Goal: Transaction & Acquisition: Download file/media

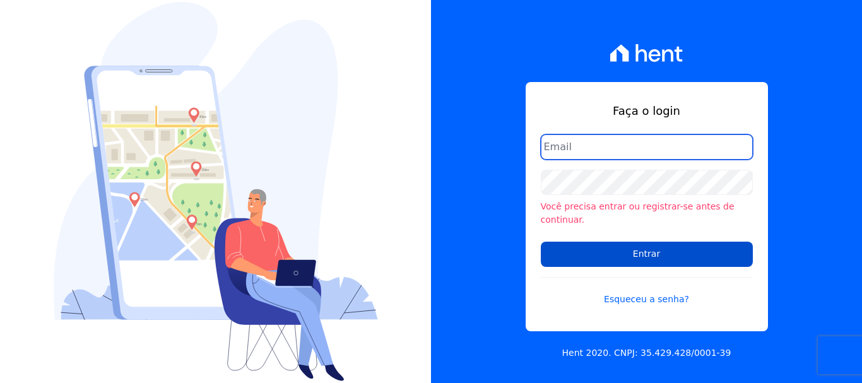
type input "[PERSON_NAME][EMAIL_ADDRESS][PERSON_NAME][DOMAIN_NAME]"
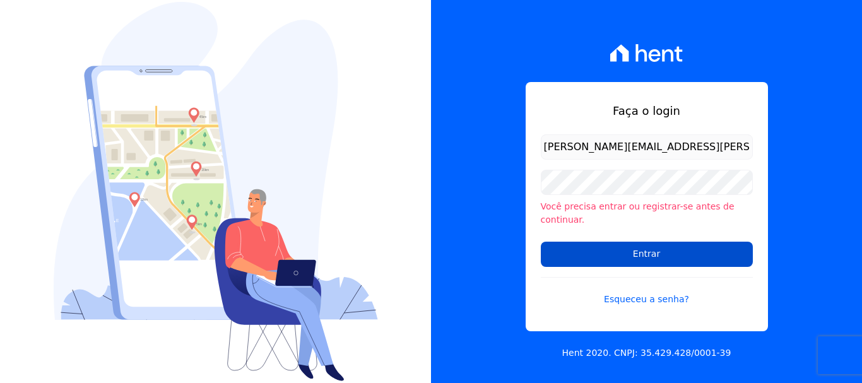
click at [625, 254] on input "Entrar" at bounding box center [647, 254] width 212 height 25
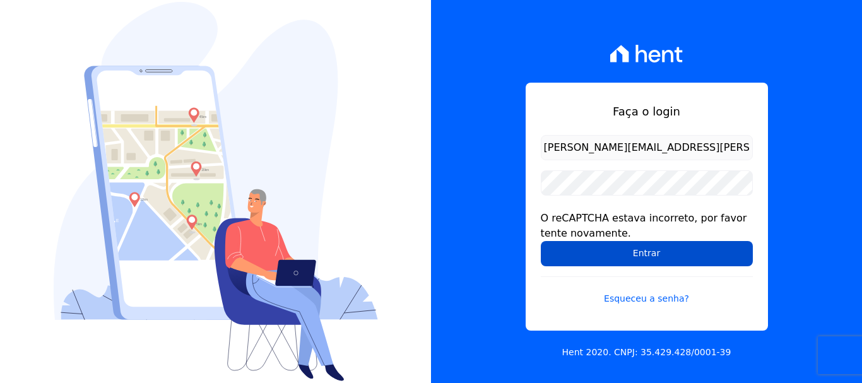
drag, startPoint x: 649, startPoint y: 260, endPoint x: 589, endPoint y: 258, distance: 60.0
click at [649, 260] on input "Entrar" at bounding box center [647, 253] width 212 height 25
click at [630, 251] on input "Entrar" at bounding box center [647, 253] width 212 height 25
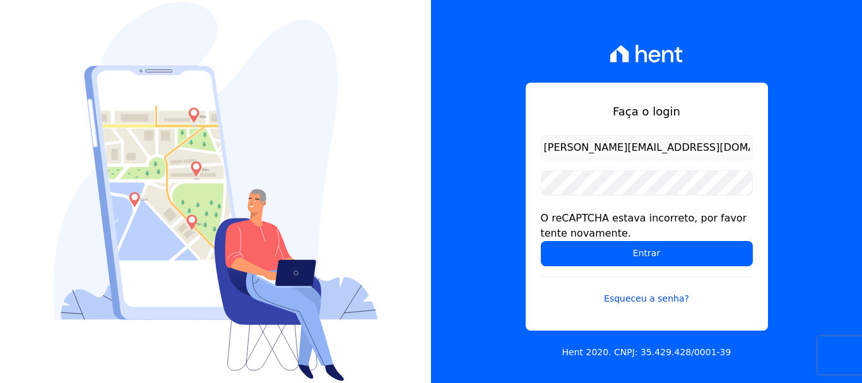
drag, startPoint x: 596, startPoint y: 238, endPoint x: 609, endPoint y: 283, distance: 47.2
click at [596, 246] on form "renato.rodrigues@viasul.com O reCAPTCHA estava incorreto, por favor tente novam…" at bounding box center [647, 228] width 212 height 186
click at [609, 283] on link "Esqueceu a senha?" at bounding box center [647, 291] width 212 height 29
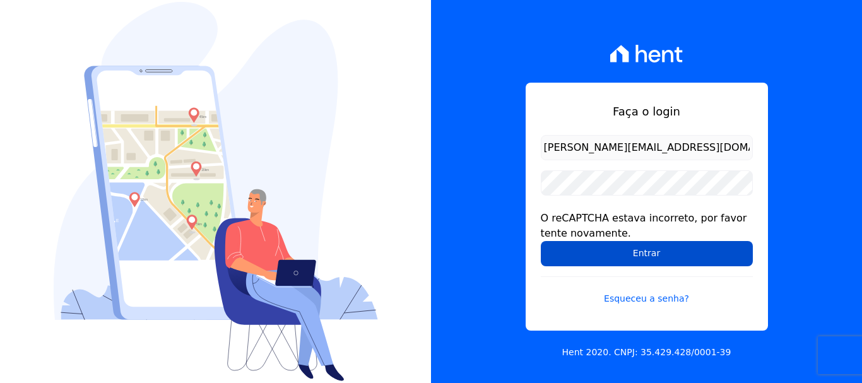
click at [617, 258] on input "Entrar" at bounding box center [647, 253] width 212 height 25
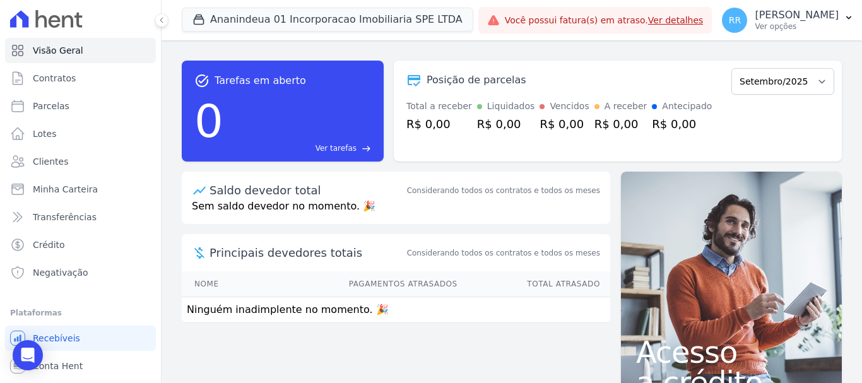
scroll to position [23, 0]
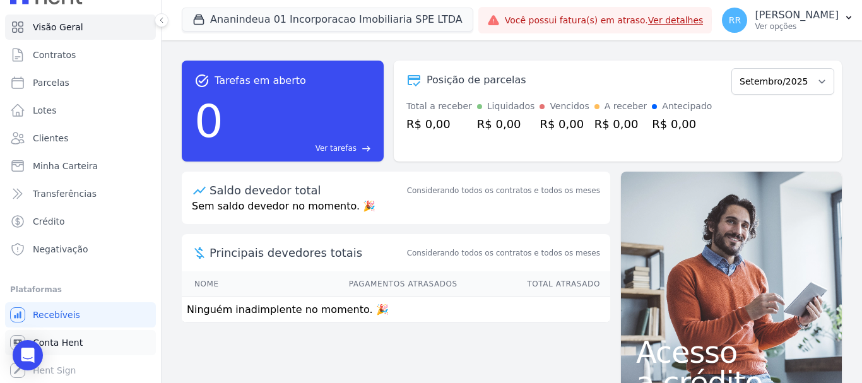
click at [59, 345] on span "Conta Hent" at bounding box center [58, 343] width 50 height 13
click at [54, 343] on span "Conta Hent" at bounding box center [58, 343] width 50 height 13
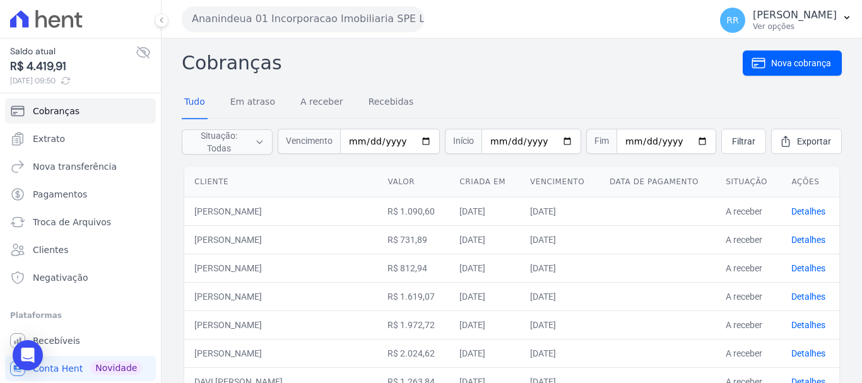
drag, startPoint x: 281, startPoint y: 16, endPoint x: 291, endPoint y: 25, distance: 13.4
click at [282, 16] on button "Ananindeua 01 Incorporacao Imobiliaria SPE LTDA" at bounding box center [303, 18] width 242 height 25
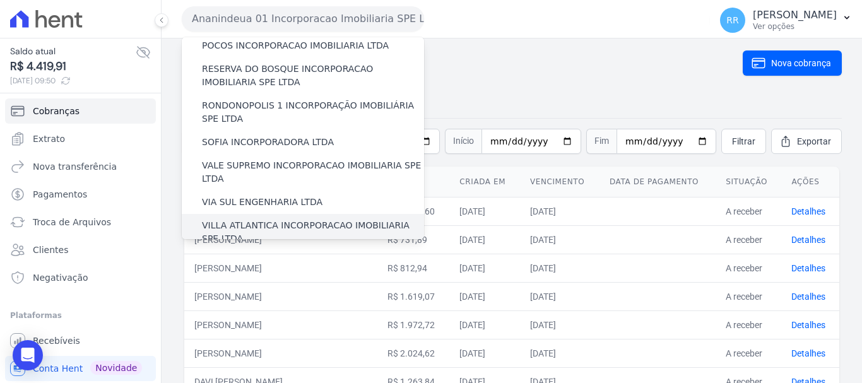
scroll to position [551, 0]
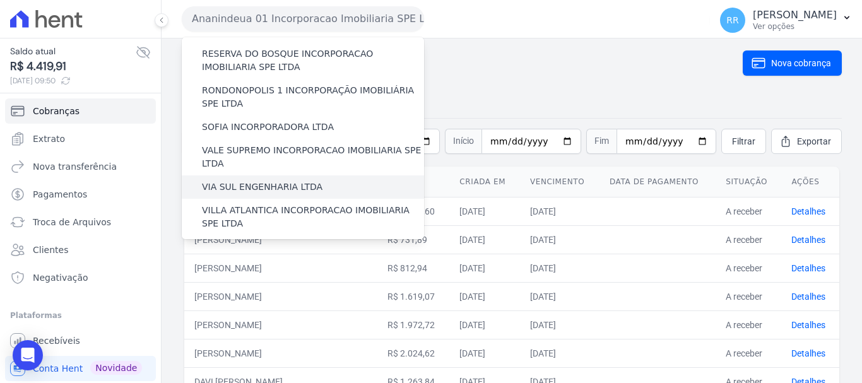
click at [305, 181] on label "VIA SUL ENGENHARIA LTDA" at bounding box center [262, 187] width 121 height 13
click at [0, 0] on input "VIA SUL ENGENHARIA LTDA" at bounding box center [0, 0] width 0 height 0
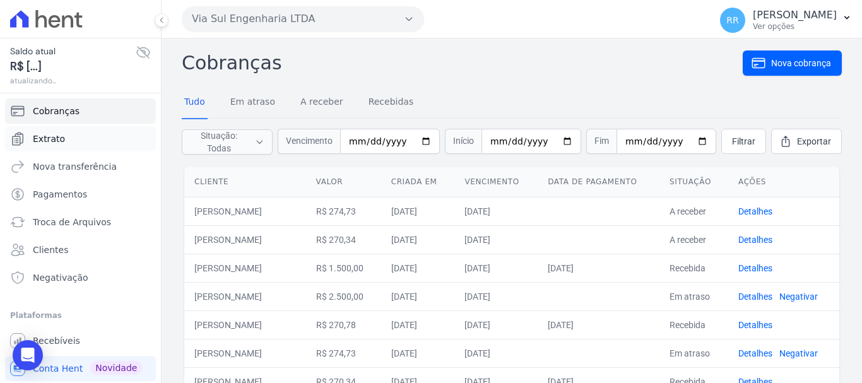
click at [45, 146] on link "Extrato" at bounding box center [80, 138] width 151 height 25
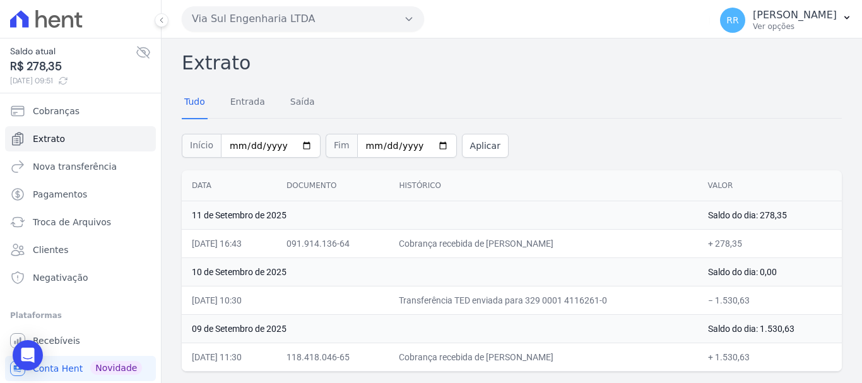
click at [335, 9] on button "Via Sul Engenharia LTDA" at bounding box center [303, 18] width 242 height 25
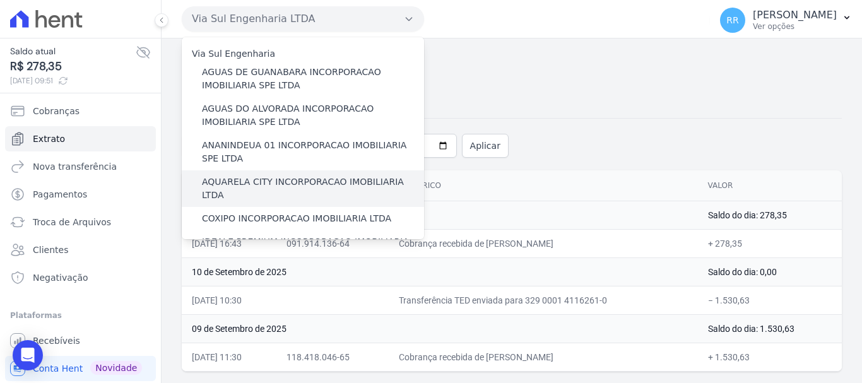
click at [310, 187] on label "AQUARELA CITY INCORPORACAO IMOBILIARIA LTDA" at bounding box center [313, 189] width 222 height 27
click at [0, 0] on input "AQUARELA CITY INCORPORACAO IMOBILIARIA LTDA" at bounding box center [0, 0] width 0 height 0
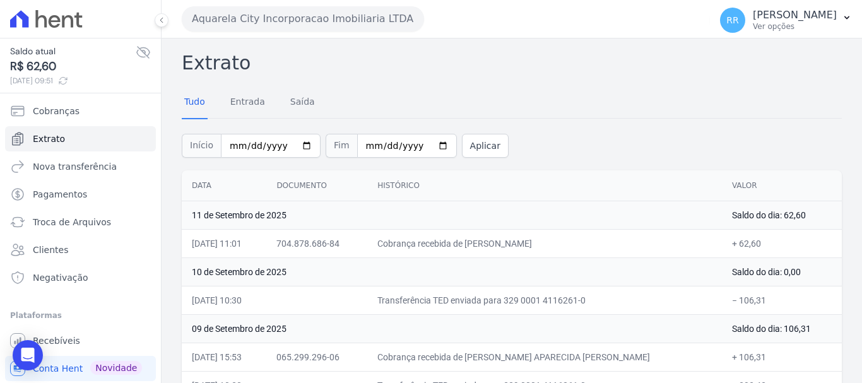
click at [291, 18] on button "Aquarela City Incorporacao Imobiliaria LTDA" at bounding box center [303, 18] width 242 height 25
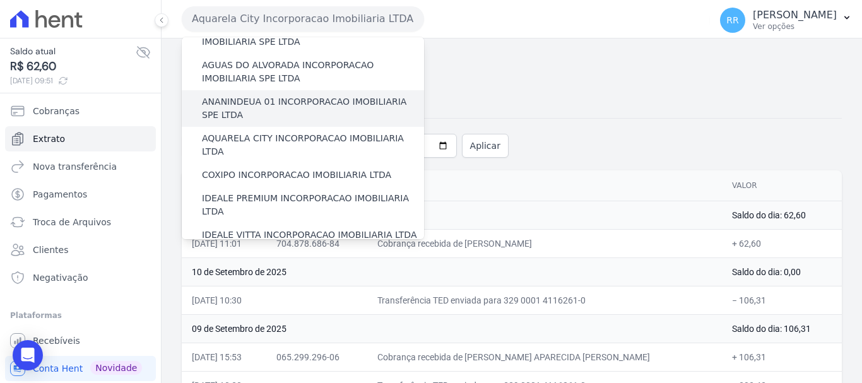
scroll to position [63, 0]
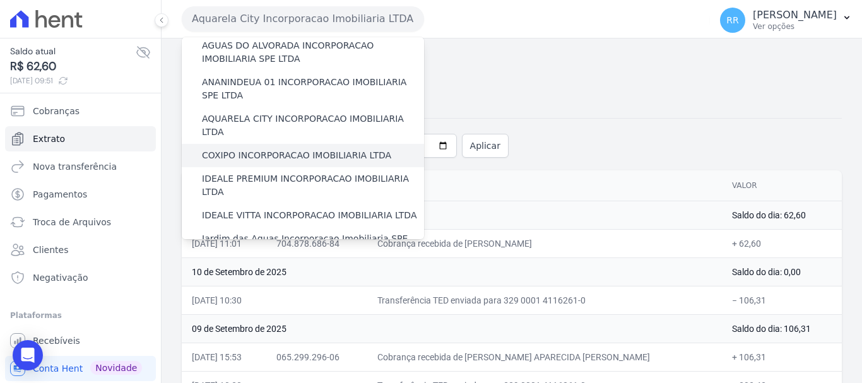
click at [282, 149] on label "COXIPO INCORPORACAO IMOBILIARIA LTDA" at bounding box center [296, 155] width 189 height 13
click at [0, 0] on input "COXIPO INCORPORACAO IMOBILIARIA LTDA" at bounding box center [0, 0] width 0 height 0
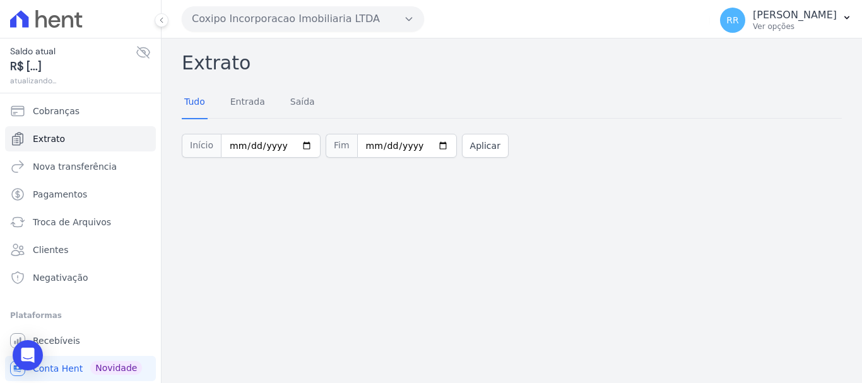
click at [306, 28] on button "Coxipo Incorporacao Imobiliaria LTDA" at bounding box center [303, 18] width 242 height 25
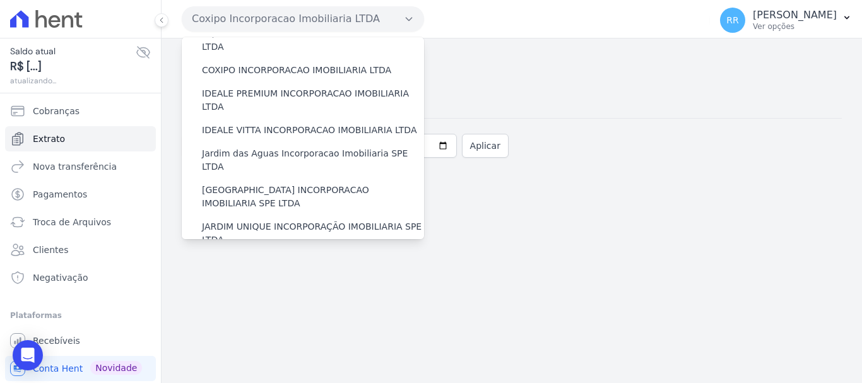
scroll to position [126, 0]
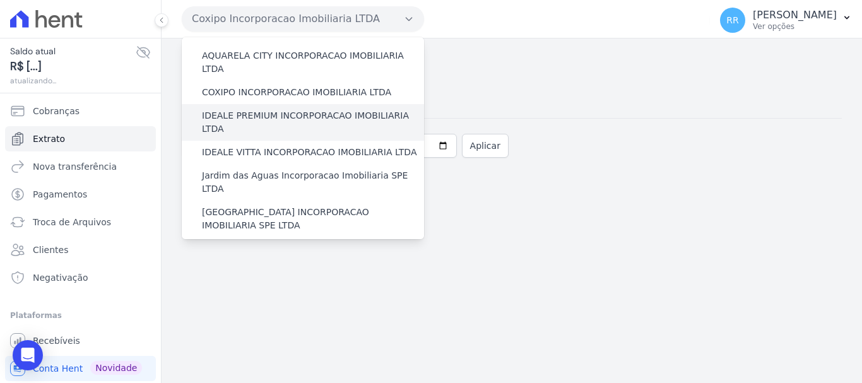
click at [270, 109] on label "IDEALE PREMIUM INCORPORACAO IMOBILIARIA LTDA" at bounding box center [313, 122] width 222 height 27
click at [0, 0] on input "IDEALE PREMIUM INCORPORACAO IMOBILIARIA LTDA" at bounding box center [0, 0] width 0 height 0
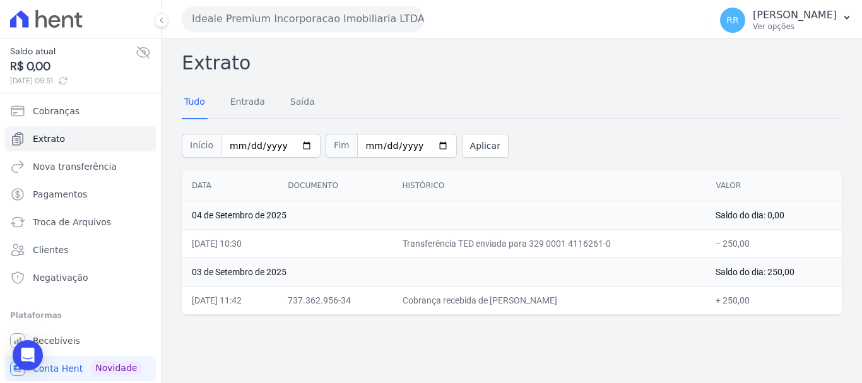
click at [234, 17] on button "Ideale Premium Incorporacao Imobiliaria LTDA" at bounding box center [303, 18] width 242 height 25
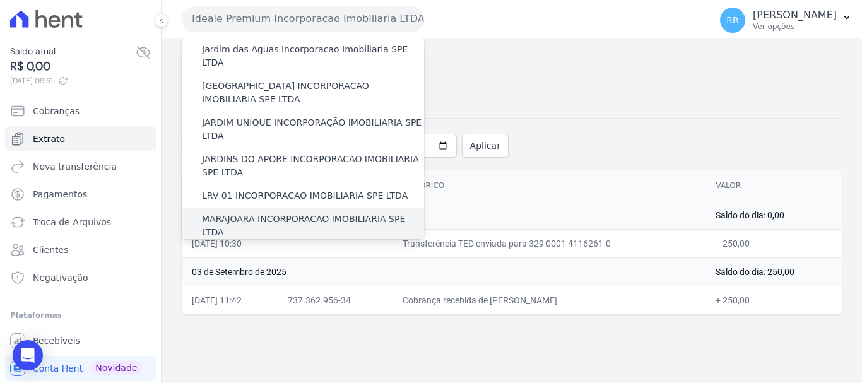
scroll to position [316, 0]
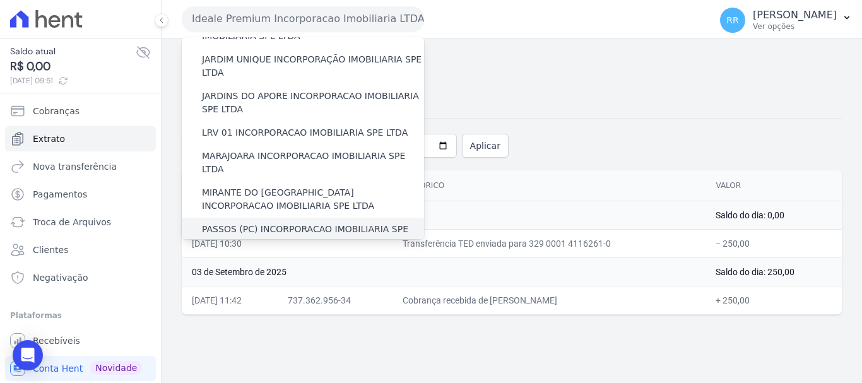
click at [325, 223] on label "PASSOS (PC) INCORPORACAO IMOBILIARIA SPE LTDA" at bounding box center [313, 236] width 222 height 27
click at [0, 0] on input "PASSOS (PC) INCORPORACAO IMOBILIARIA SPE LTDA" at bounding box center [0, 0] width 0 height 0
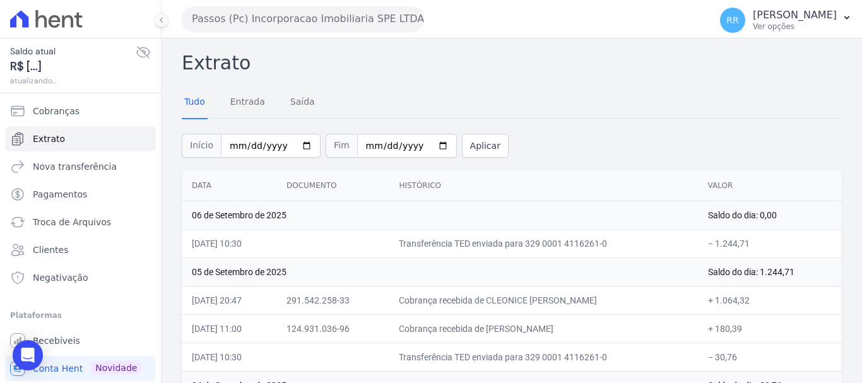
click at [309, 23] on button "Passos (Pc) Incorporacao Imobiliaria SPE LTDA" at bounding box center [303, 18] width 242 height 25
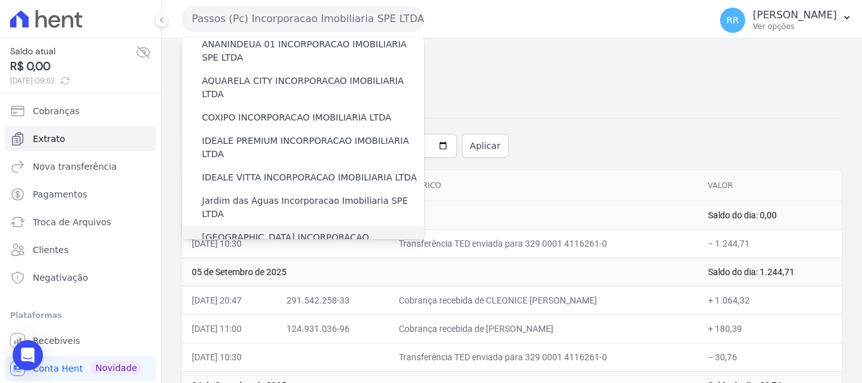
scroll to position [63, 0]
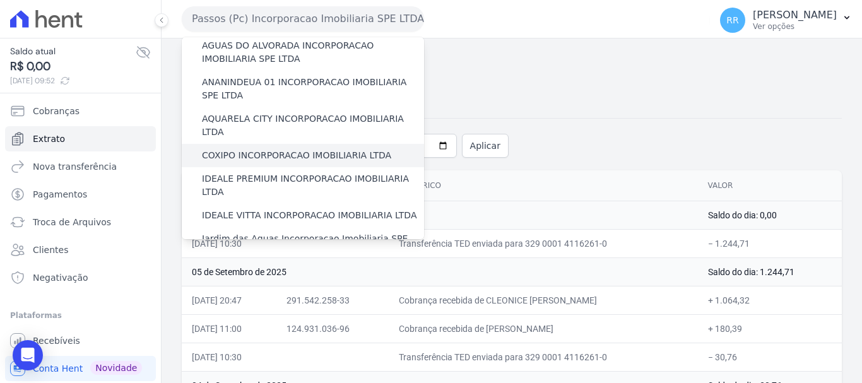
click at [278, 149] on label "COXIPO INCORPORACAO IMOBILIARIA LTDA" at bounding box center [296, 155] width 189 height 13
click at [0, 0] on input "COXIPO INCORPORACAO IMOBILIARIA LTDA" at bounding box center [0, 0] width 0 height 0
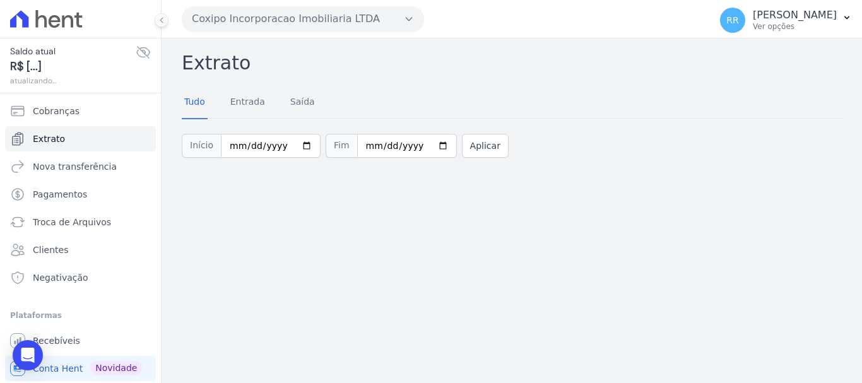
click at [276, 15] on button "Coxipo Incorporacao Imobiliaria LTDA" at bounding box center [303, 18] width 242 height 25
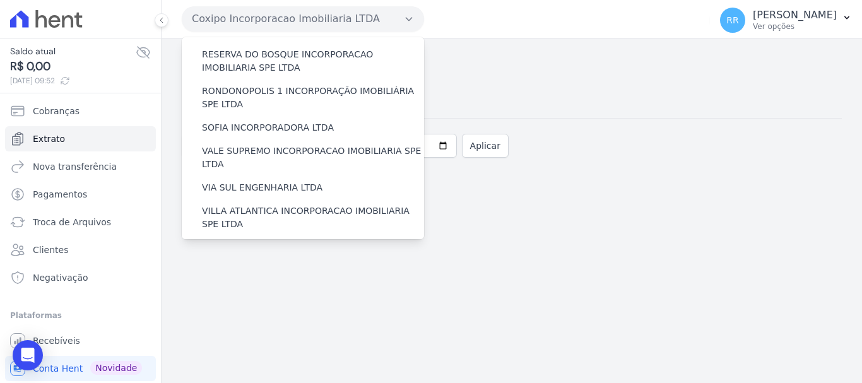
scroll to position [551, 0]
click at [330, 272] on div "VILLA TROPICAL INCORPORAÇÃO IMOBILIÁRIA SPE LTDA" at bounding box center [303, 290] width 242 height 37
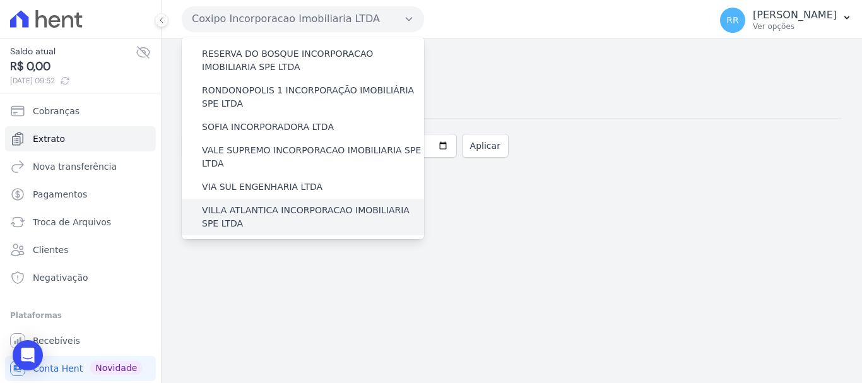
click at [315, 204] on label "VILLA ATLANTICA INCORPORACAO IMOBILIARIA SPE LTDA" at bounding box center [313, 217] width 222 height 27
click at [0, 0] on input "VILLA ATLANTICA INCORPORACAO IMOBILIARIA SPE LTDA" at bounding box center [0, 0] width 0 height 0
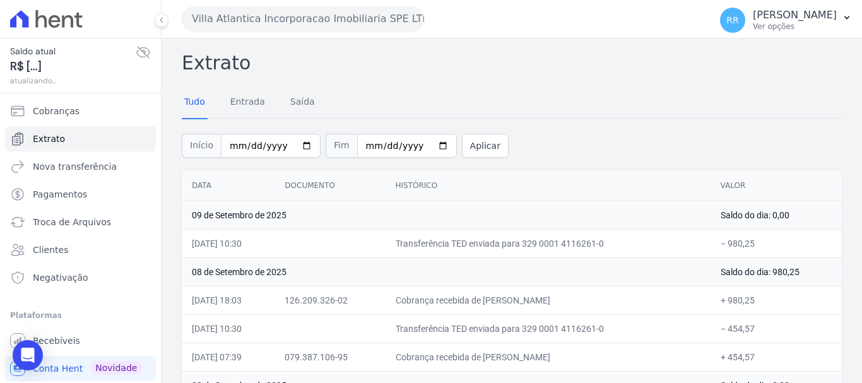
click at [290, 4] on div "Villa Atlantica Incorporacao Imobiliaria SPE LTDA Via Sul Engenharia AGUAS DE […" at bounding box center [443, 18] width 523 height 39
click at [290, 15] on button "Villa Atlantica Incorporacao Imobiliaria SPE LTDA" at bounding box center [303, 18] width 242 height 25
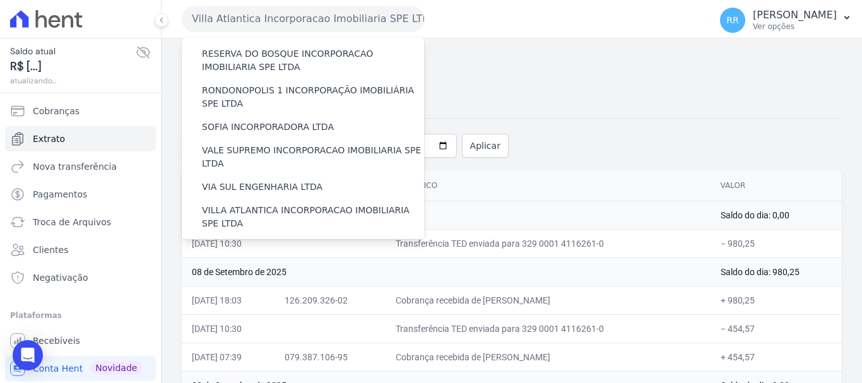
click at [288, 277] on label "VILLA TROPICAL INCORPORAÇÃO IMOBILIÁRIA SPE LTDA" at bounding box center [313, 290] width 222 height 27
click at [0, 0] on input "VILLA TROPICAL INCORPORAÇÃO IMOBILIÁRIA SPE LTDA" at bounding box center [0, 0] width 0 height 0
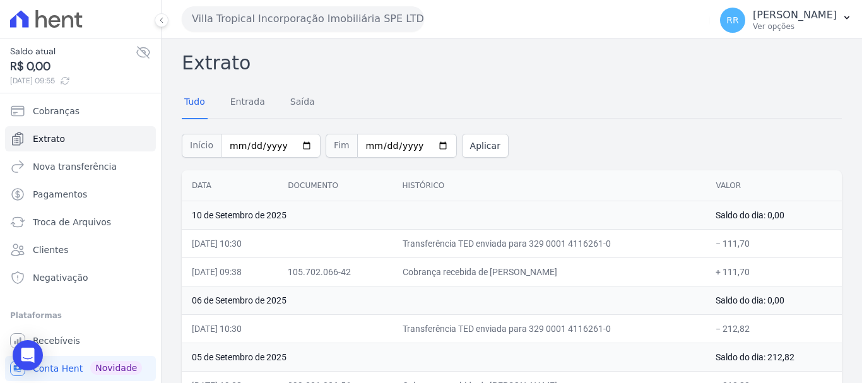
click at [340, 18] on button "Villa Tropical Incorporação Imobiliária SPE LTDA" at bounding box center [303, 18] width 242 height 25
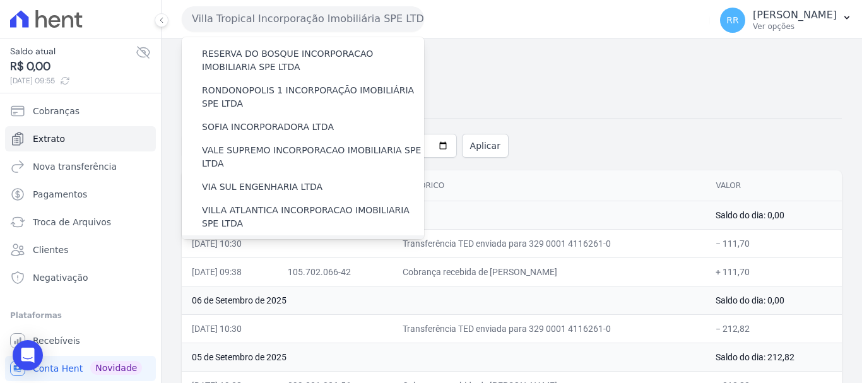
click at [326, 241] on label "[GEOGRAPHIC_DATA] INCORPORACAO IMOBILIARIA SPE LTDA" at bounding box center [313, 254] width 222 height 27
click at [0, 0] on input "[GEOGRAPHIC_DATA] INCORPORACAO IMOBILIARIA SPE LTDA" at bounding box center [0, 0] width 0 height 0
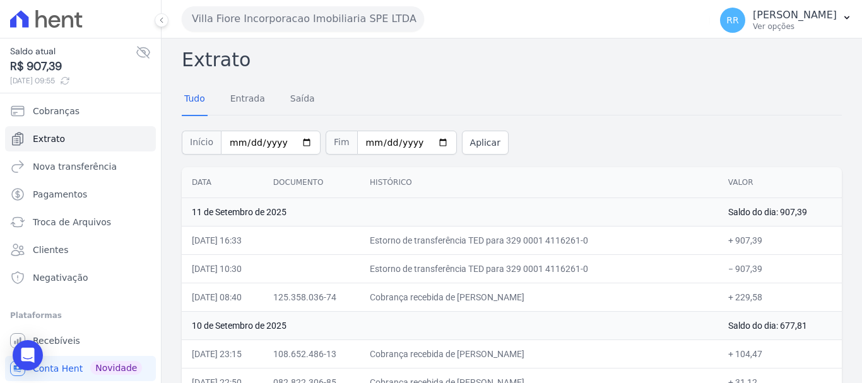
scroll to position [0, 0]
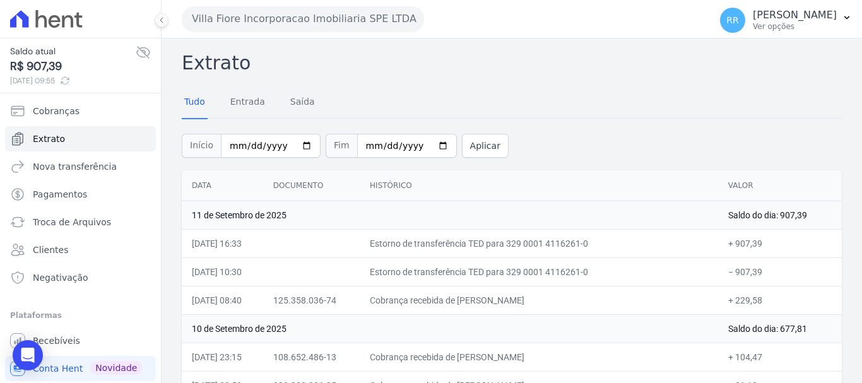
click at [337, 29] on button "Villa Fiore Incorporacao Imobiliaria SPE LTDA" at bounding box center [303, 18] width 242 height 25
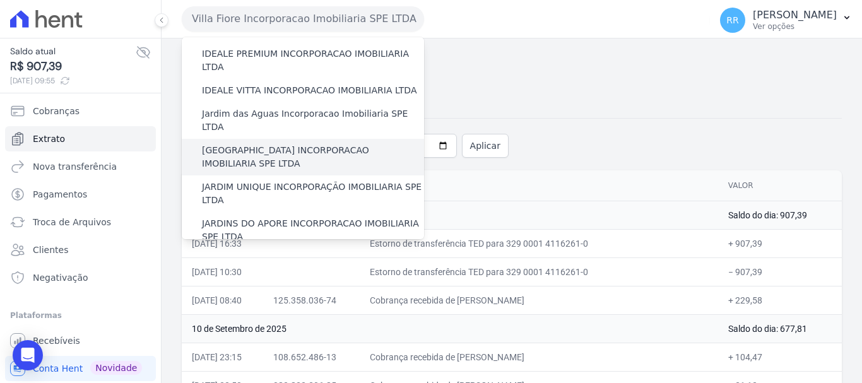
scroll to position [189, 0]
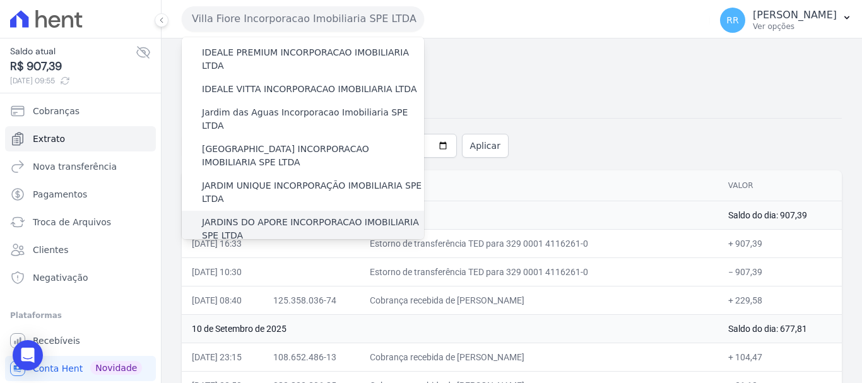
click at [271, 216] on label "JARDINS DO APORE INCORPORACAO IMOBILIARIA SPE LTDA" at bounding box center [313, 229] width 222 height 27
click at [0, 0] on input "JARDINS DO APORE INCORPORACAO IMOBILIARIA SPE LTDA" at bounding box center [0, 0] width 0 height 0
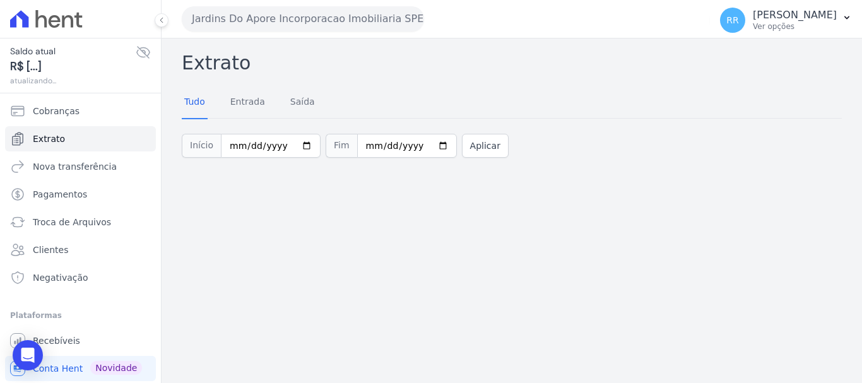
click at [285, 30] on button "Jardins Do Apore Incorporacao Imobiliaria SPE LTDA" at bounding box center [303, 18] width 242 height 25
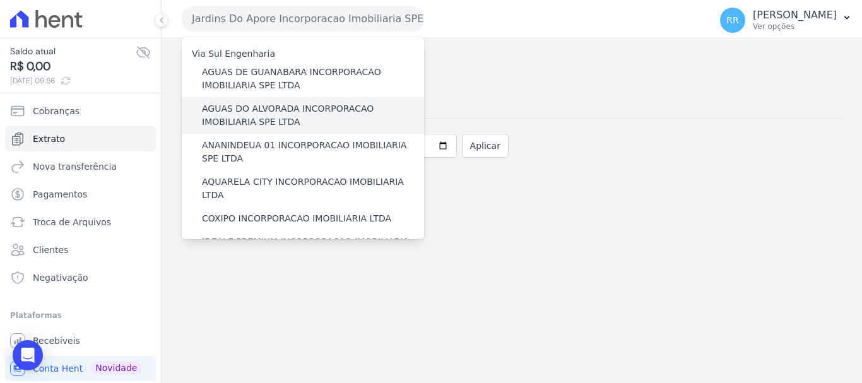
click at [258, 126] on label "AGUAS DO ALVORADA INCORPORACAO IMOBILIARIA SPE LTDA" at bounding box center [313, 115] width 222 height 27
click at [0, 0] on input "AGUAS DO ALVORADA INCORPORACAO IMOBILIARIA SPE LTDA" at bounding box center [0, 0] width 0 height 0
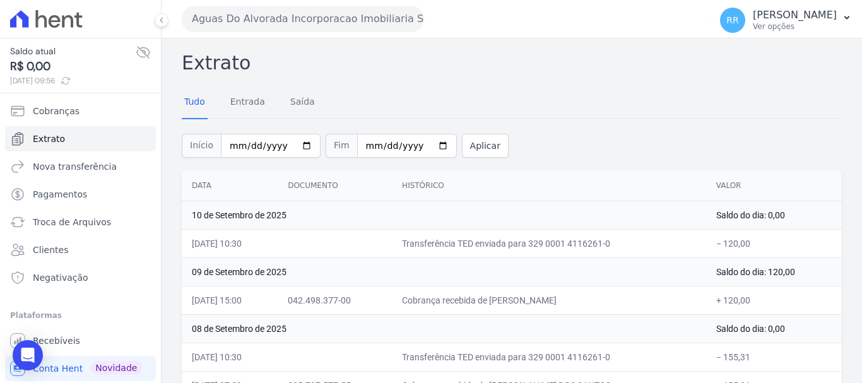
click at [361, 16] on button "Aguas Do Alvorada Incorporacao Imobiliaria SPE LTDA" at bounding box center [303, 18] width 242 height 25
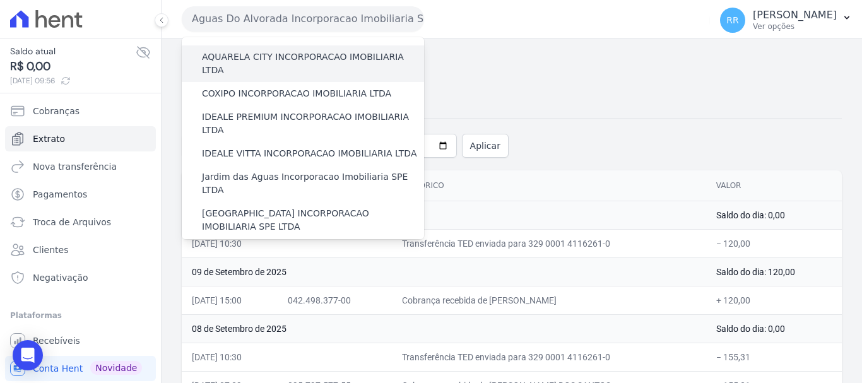
scroll to position [126, 0]
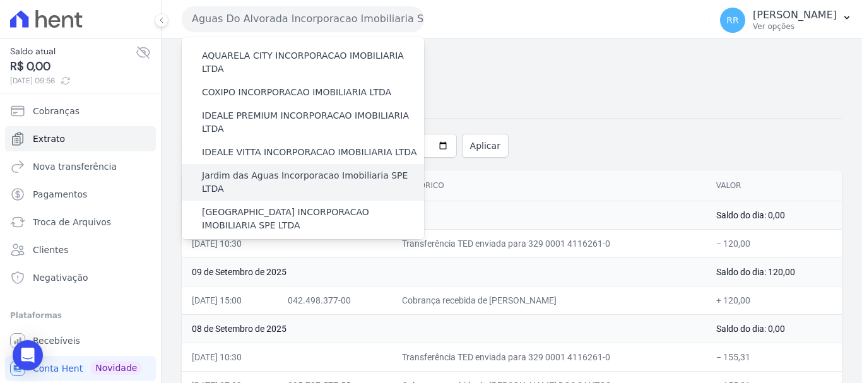
click at [309, 169] on label "Jardim das Aguas Incorporacao Imobiliaria SPE LTDA" at bounding box center [313, 182] width 222 height 27
click at [0, 0] on input "Jardim das Aguas Incorporacao Imobiliaria SPE LTDA" at bounding box center [0, 0] width 0 height 0
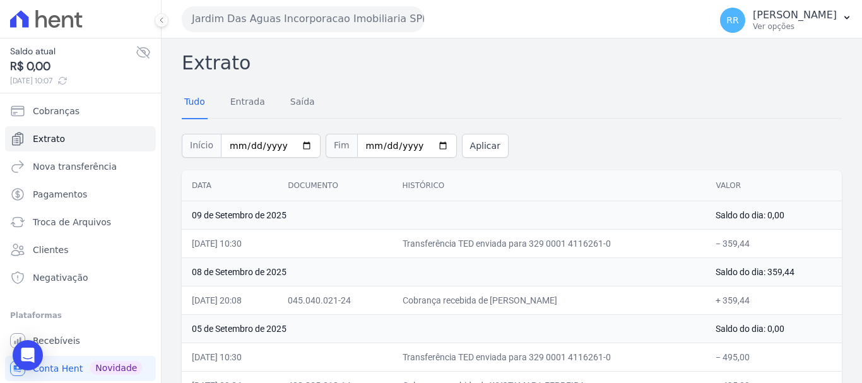
drag, startPoint x: 331, startPoint y: 18, endPoint x: 328, endPoint y: 37, distance: 18.6
click at [331, 19] on button "Jardim Das Aguas Incorporacao Imobiliaria SPE LTDA" at bounding box center [303, 18] width 242 height 25
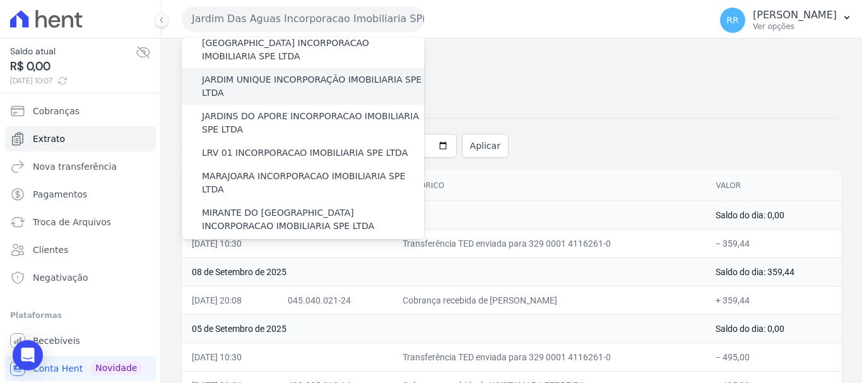
scroll to position [316, 0]
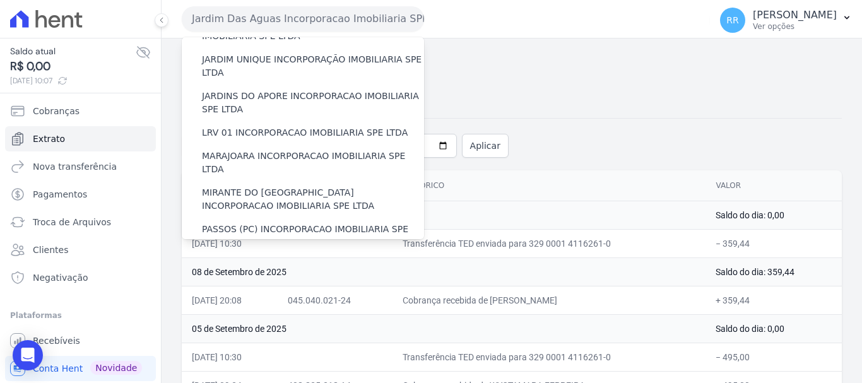
click at [603, 100] on div "Tudo Entrada [GEOGRAPHIC_DATA]" at bounding box center [512, 102] width 660 height 31
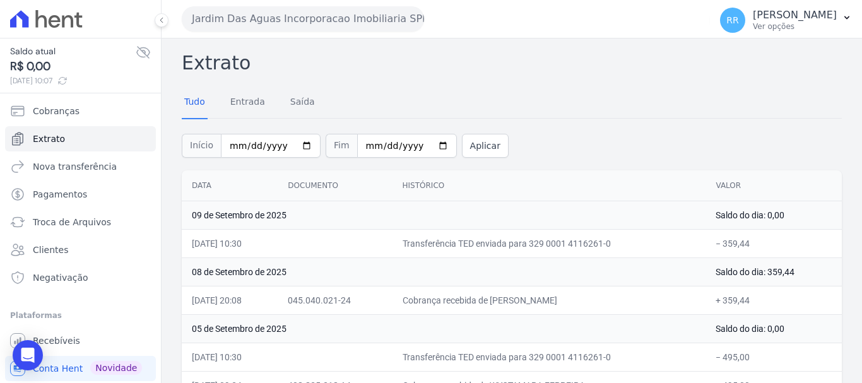
click at [331, 38] on div "Jardim Das Aguas Incorporacao Imobiliaria SPE LTDA Via Sul Engenharia AGUAS DE …" at bounding box center [443, 18] width 523 height 39
drag, startPoint x: 367, startPoint y: 10, endPoint x: 373, endPoint y: 20, distance: 11.6
click at [368, 11] on button "Jardim Das Aguas Incorporacao Imobiliaria SPE LTDA" at bounding box center [303, 18] width 242 height 25
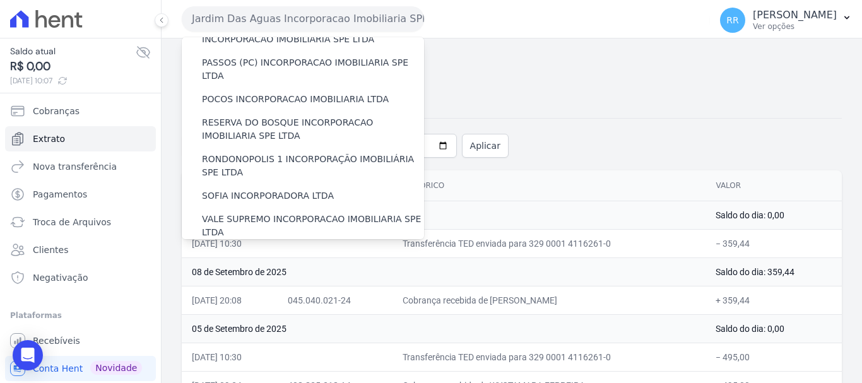
scroll to position [551, 0]
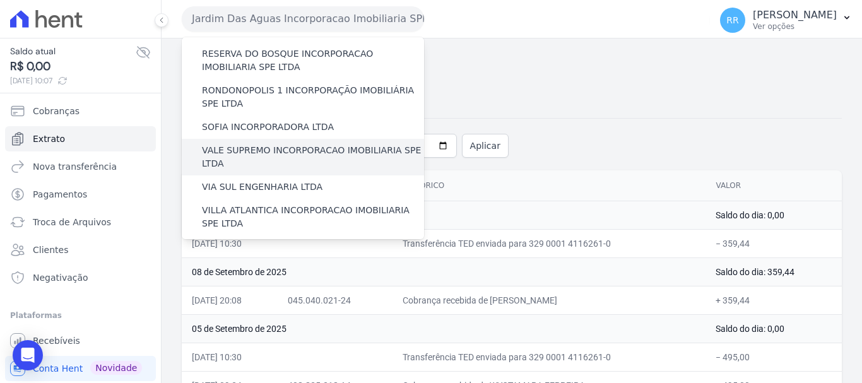
click at [291, 144] on label "VALE SUPREMO INCORPORACAO IMOBILIARIA SPE LTDA" at bounding box center [313, 157] width 222 height 27
click at [0, 0] on input "VALE SUPREMO INCORPORACAO IMOBILIARIA SPE LTDA" at bounding box center [0, 0] width 0 height 0
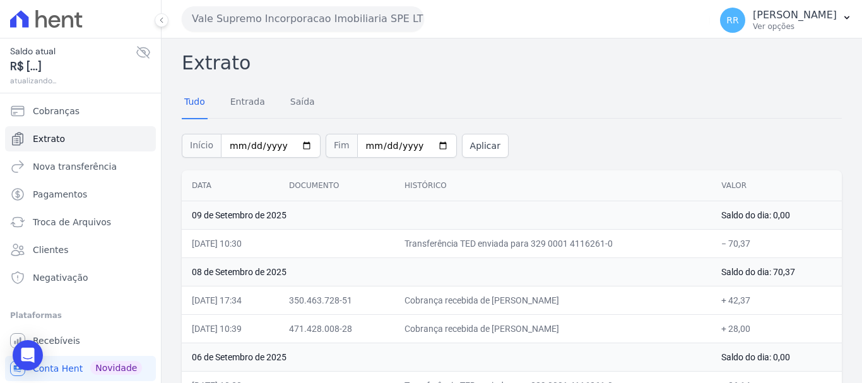
click at [287, 21] on button "Vale Supremo Incorporacao Imobiliaria SPE LTDA" at bounding box center [303, 18] width 242 height 25
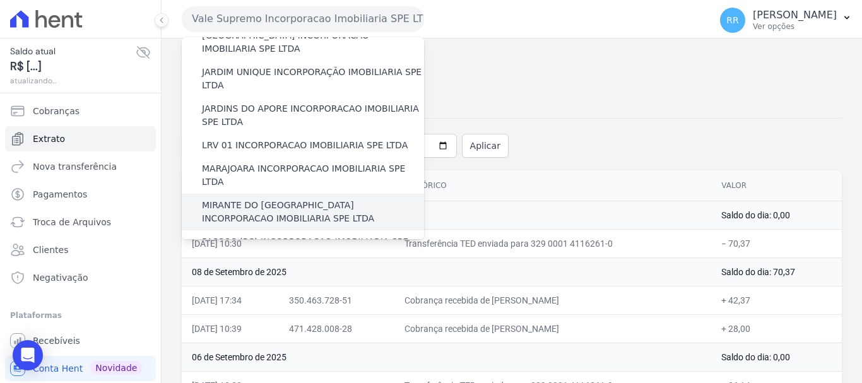
scroll to position [316, 0]
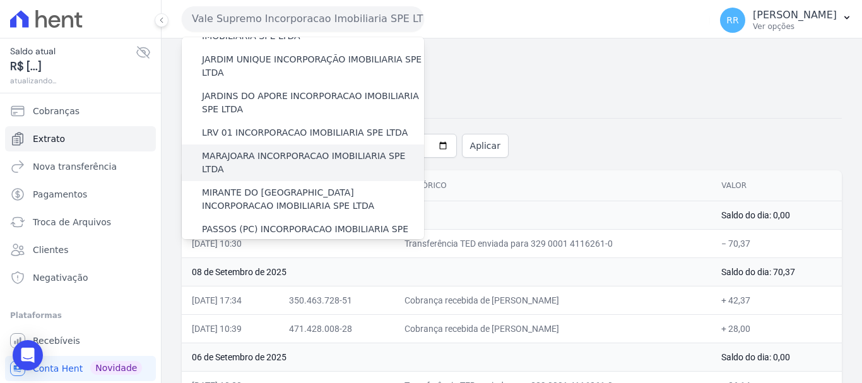
click at [325, 150] on label "MARAJOARA INCORPORACAO IMOBILIARIA SPE LTDA" at bounding box center [313, 163] width 222 height 27
click at [0, 0] on input "MARAJOARA INCORPORACAO IMOBILIARIA SPE LTDA" at bounding box center [0, 0] width 0 height 0
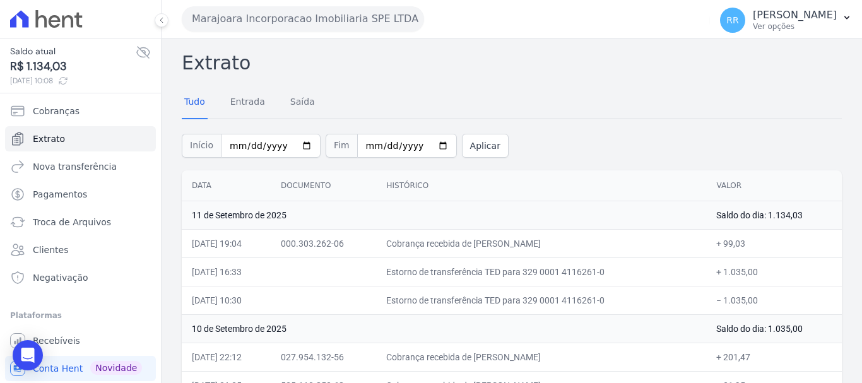
click at [315, 20] on button "Marajoara Incorporacao Imobiliaria SPE LTDA" at bounding box center [303, 18] width 242 height 25
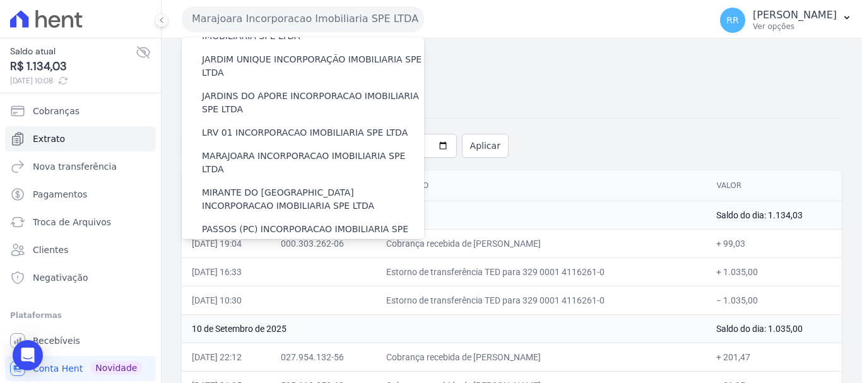
scroll to position [379, 0]
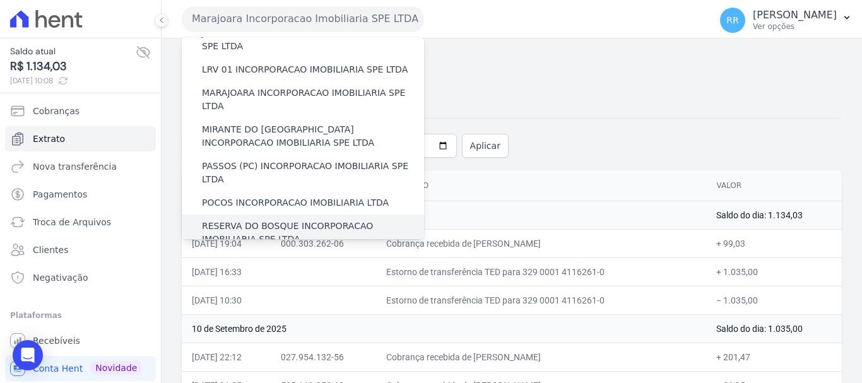
click at [242, 220] on label "RESERVA DO BOSQUE INCORPORACAO IMOBILIARIA SPE LTDA" at bounding box center [313, 233] width 222 height 27
click at [0, 0] on input "RESERVA DO BOSQUE INCORPORACAO IMOBILIARIA SPE LTDA" at bounding box center [0, 0] width 0 height 0
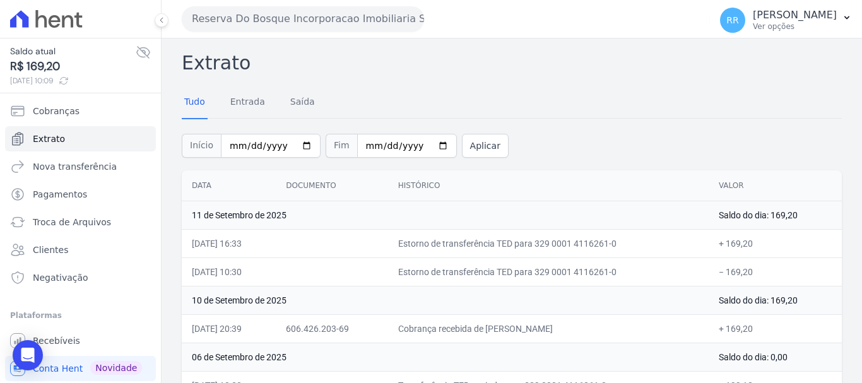
click at [365, 25] on button "Reserva Do Bosque Incorporacao Imobiliaria SPE LTDA" at bounding box center [303, 18] width 242 height 25
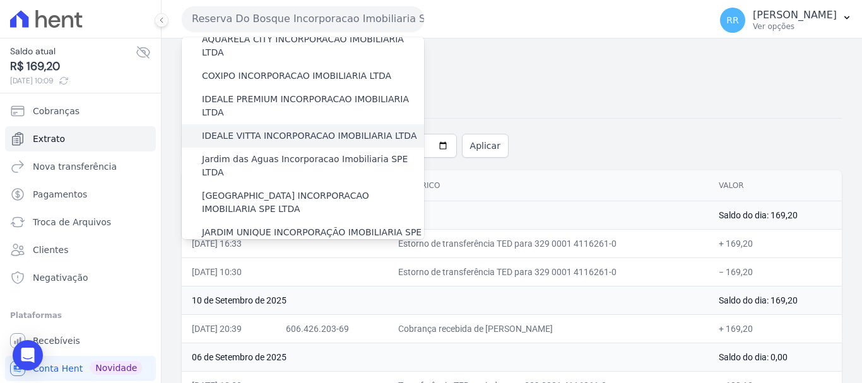
scroll to position [189, 0]
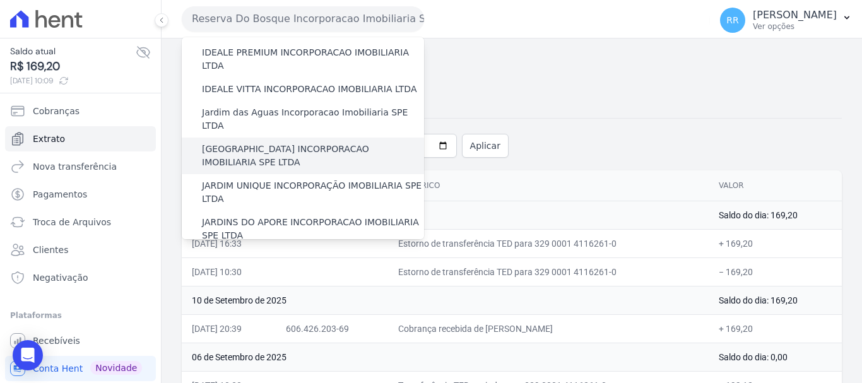
click at [284, 143] on label "[GEOGRAPHIC_DATA] INCORPORACAO IMOBILIARIA SPE LTDA" at bounding box center [313, 156] width 222 height 27
click at [0, 0] on input "[GEOGRAPHIC_DATA] INCORPORACAO IMOBILIARIA SPE LTDA" at bounding box center [0, 0] width 0 height 0
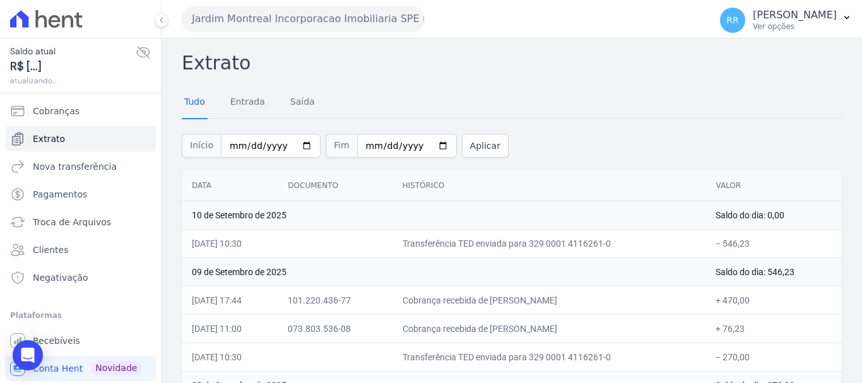
click at [371, 11] on button "Jardim Montreal Incorporacao Imobiliaria SPE LTDA" at bounding box center [303, 18] width 242 height 25
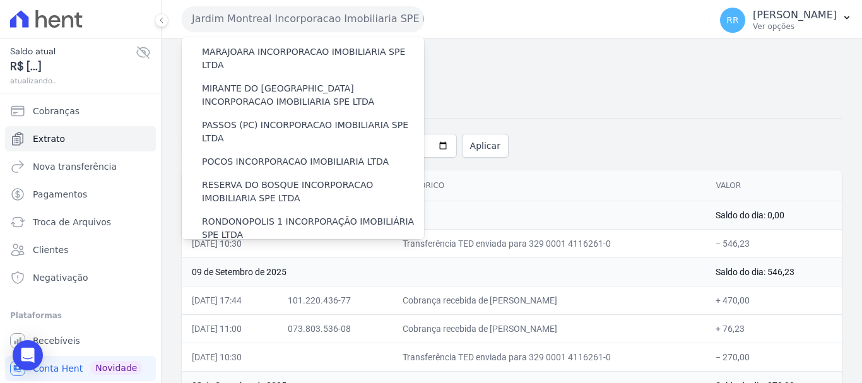
scroll to position [442, 0]
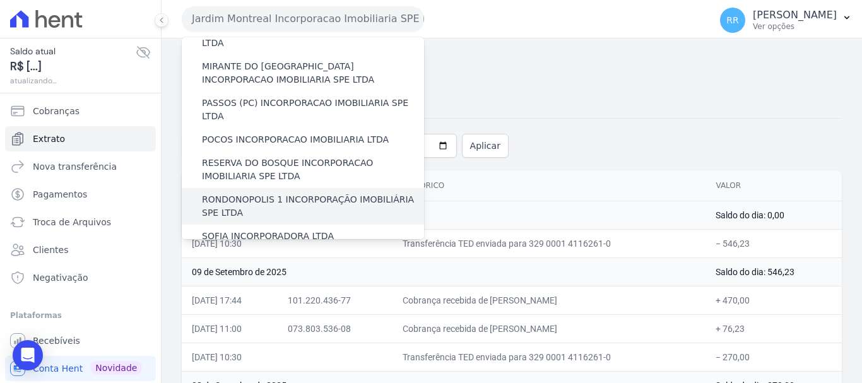
click at [253, 193] on label "RONDONOPOLIS 1 INCORPORAÇÃO IMOBILIÁRIA SPE LTDA" at bounding box center [313, 206] width 222 height 27
click at [0, 0] on input "RONDONOPOLIS 1 INCORPORAÇÃO IMOBILIÁRIA SPE LTDA" at bounding box center [0, 0] width 0 height 0
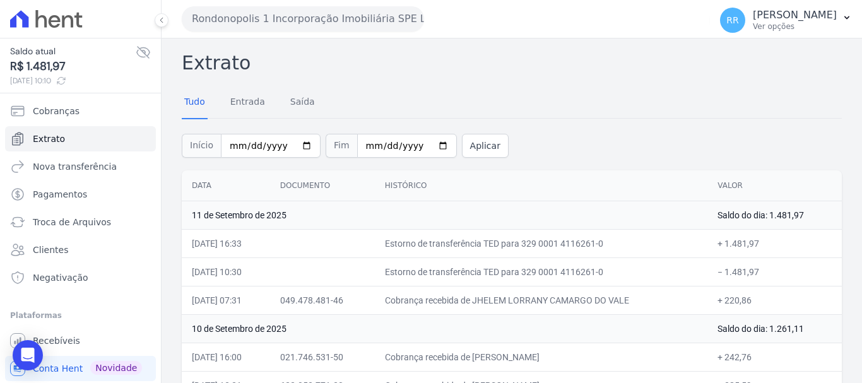
click at [318, 26] on button "Rondonopolis 1 Incorporação Imobiliária SPE LTDA" at bounding box center [303, 18] width 242 height 25
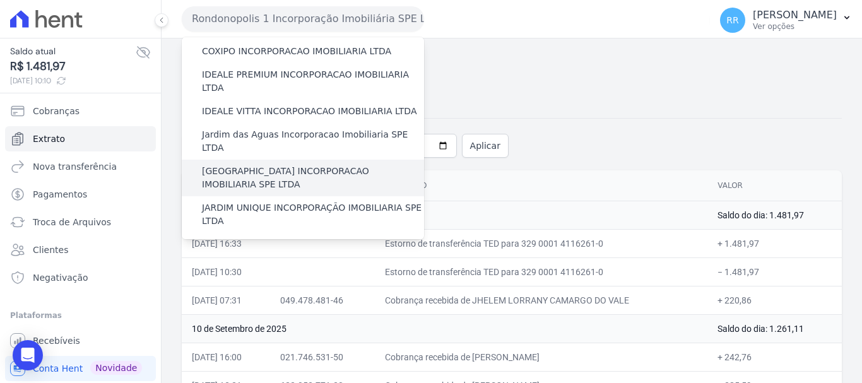
scroll to position [253, 0]
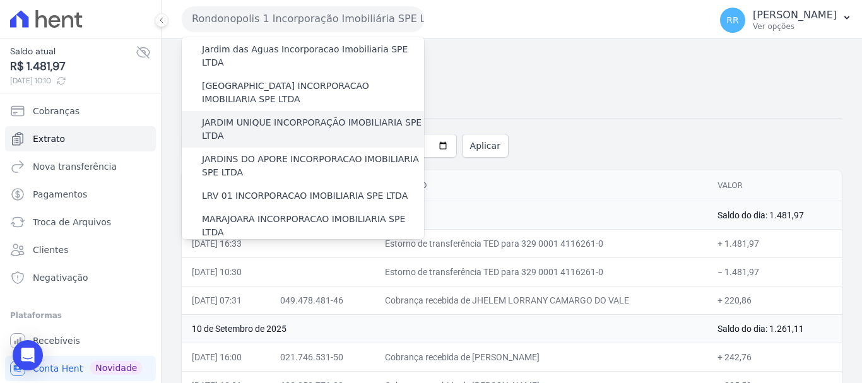
click at [258, 116] on label "JARDIM UNIQUE INCORPORAÇÃO IMOBILIARIA SPE LTDA" at bounding box center [313, 129] width 222 height 27
click at [0, 0] on input "JARDIM UNIQUE INCORPORAÇÃO IMOBILIARIA SPE LTDA" at bounding box center [0, 0] width 0 height 0
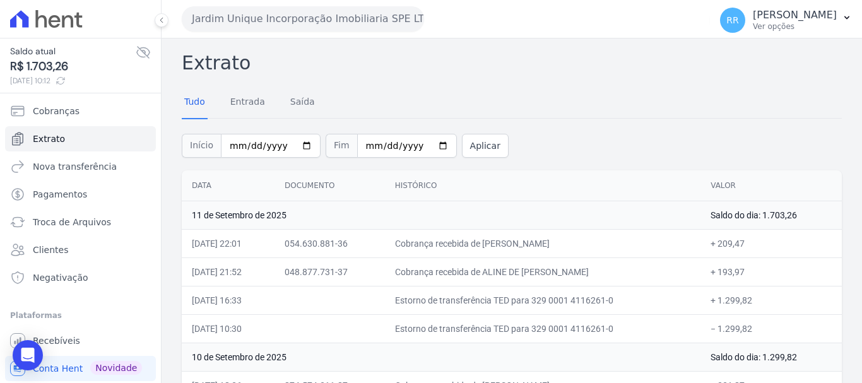
click at [566, 124] on div "Início [DATE] Fim [DATE] Aplicar" at bounding box center [512, 144] width 660 height 52
click at [277, 6] on button "Jardim Unique Incorporação Imobiliaria SPE LTDA" at bounding box center [303, 18] width 242 height 25
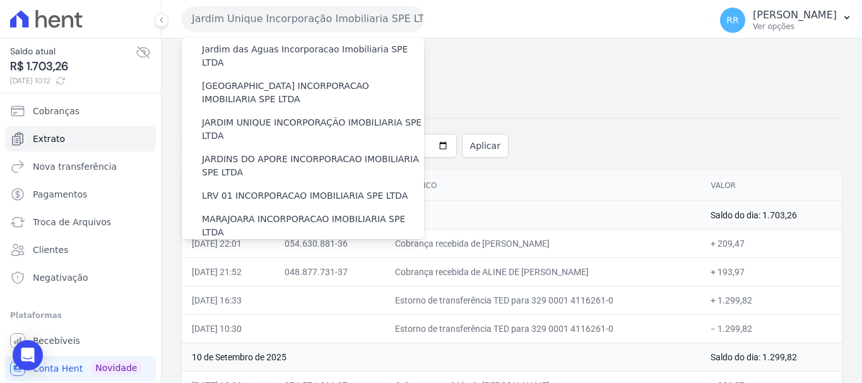
click at [240, 249] on label "MIRANTE DO [GEOGRAPHIC_DATA] INCORPORACAO IMOBILIARIA SPE LTDA" at bounding box center [313, 262] width 222 height 27
click at [0, 0] on input "MIRANTE DO [GEOGRAPHIC_DATA] INCORPORACAO IMOBILIARIA SPE LTDA" at bounding box center [0, 0] width 0 height 0
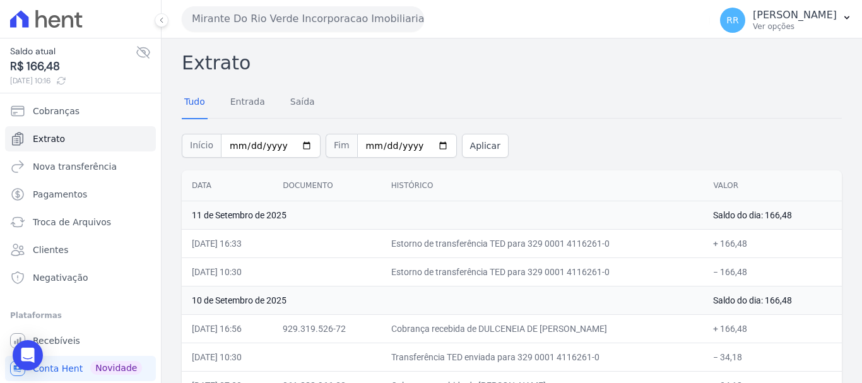
click at [327, 21] on button "Mirante Do Rio Verde Incorporacao Imobiliaria SPE LTDA" at bounding box center [303, 18] width 242 height 25
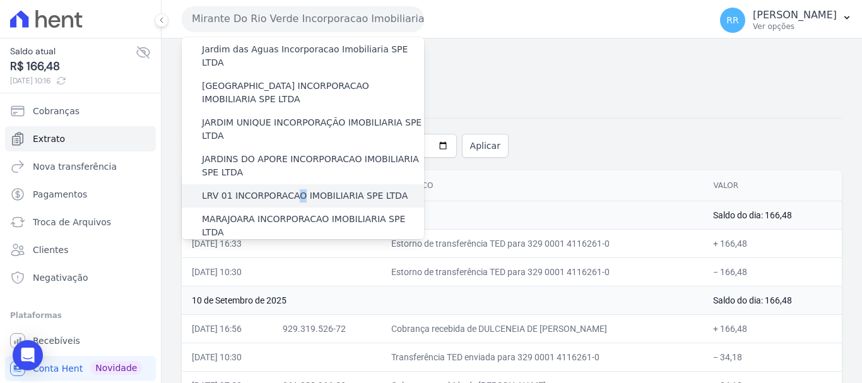
click at [294, 189] on label "LRV 01 INCORPORACAO IMOBILIARIA SPE LTDA" at bounding box center [305, 195] width 206 height 13
click at [380, 189] on label "LRV 01 INCORPORACAO IMOBILIARIA SPE LTDA" at bounding box center [305, 195] width 206 height 13
click at [0, 0] on input "LRV 01 INCORPORACAO IMOBILIARIA SPE LTDA" at bounding box center [0, 0] width 0 height 0
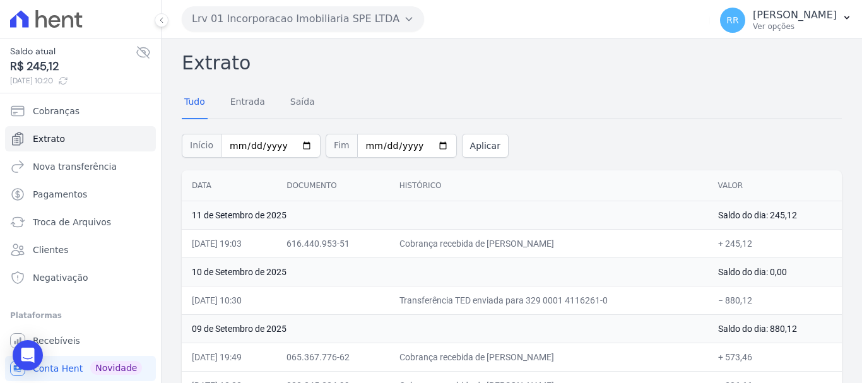
click at [336, 13] on button "Lrv 01 Incorporacao Imobiliaria SPE LTDA" at bounding box center [303, 18] width 242 height 25
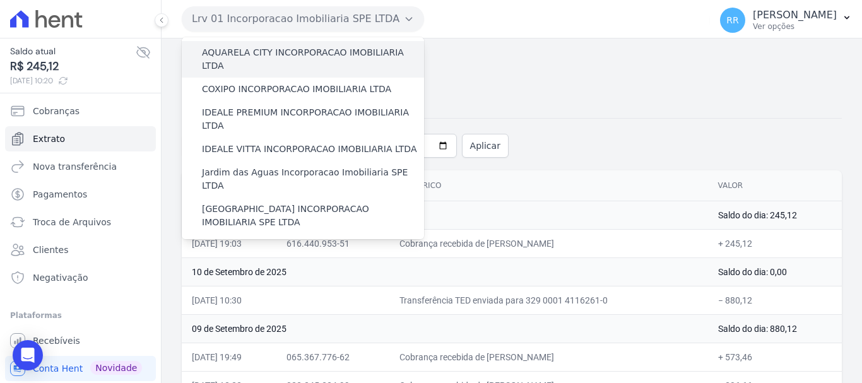
scroll to position [0, 0]
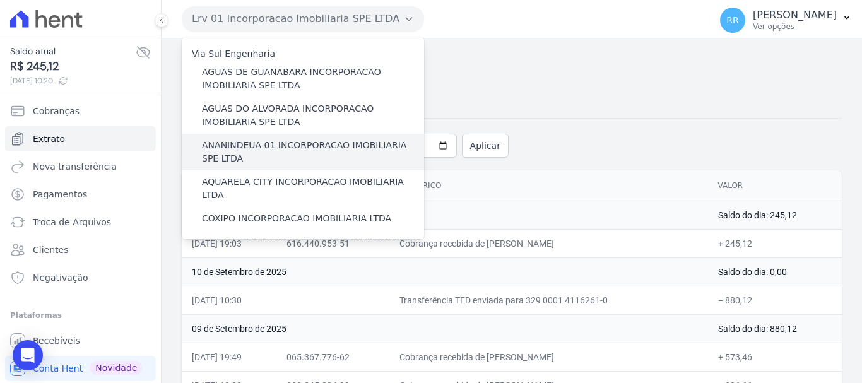
click at [276, 160] on label "ANANINDEUA 01 INCORPORACAO IMOBILIARIA SPE LTDA" at bounding box center [313, 152] width 222 height 27
click at [0, 0] on input "ANANINDEUA 01 INCORPORACAO IMOBILIARIA SPE LTDA" at bounding box center [0, 0] width 0 height 0
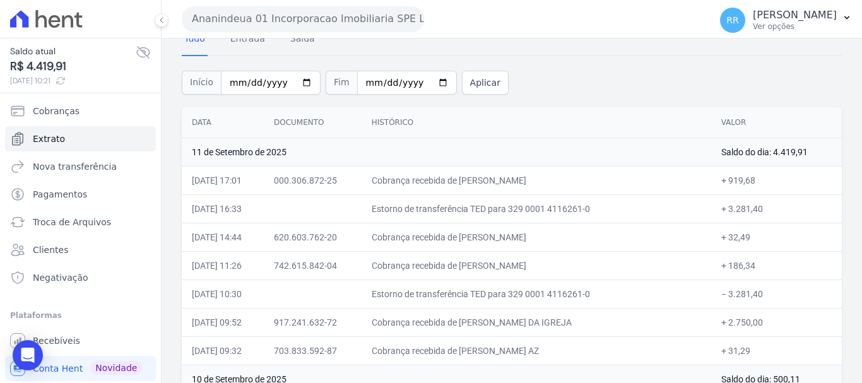
scroll to position [126, 0]
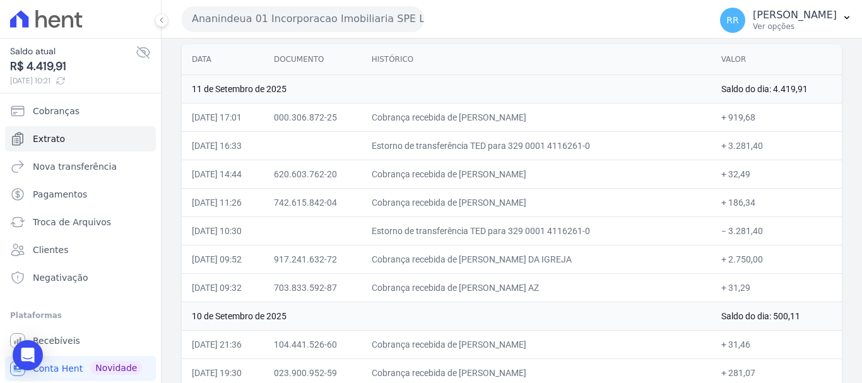
drag, startPoint x: 402, startPoint y: 16, endPoint x: 392, endPoint y: 43, distance: 29.0
click at [402, 16] on button "Ananindeua 01 Incorporacao Imobiliaria SPE LTDA" at bounding box center [303, 18] width 242 height 25
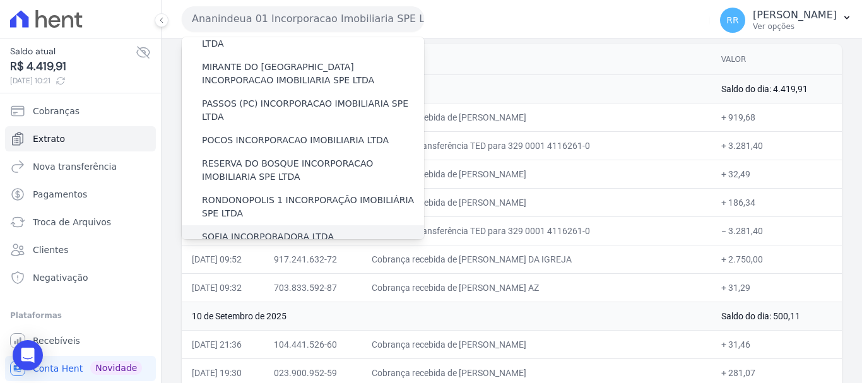
scroll to position [442, 0]
click at [291, 230] on label "SOFIA INCORPORADORA LTDA" at bounding box center [268, 236] width 132 height 13
click at [0, 0] on input "SOFIA INCORPORADORA LTDA" at bounding box center [0, 0] width 0 height 0
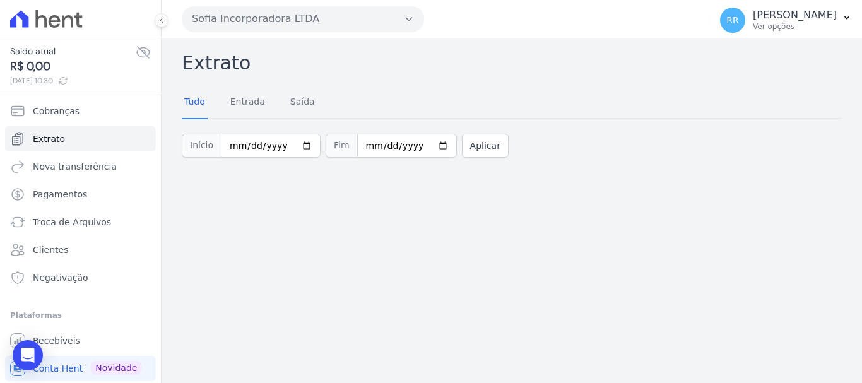
click at [230, 276] on div "Extrato Tudo Entrada [GEOGRAPHIC_DATA] Início [DATE] Fim [DATE] Aplicar" at bounding box center [512, 211] width 701 height 345
click at [238, 32] on div "Sofia Incorporadora LTDA Via Sul Engenharia AGUAS DE [GEOGRAPHIC_DATA] INCORPOR…" at bounding box center [443, 18] width 523 height 39
click at [249, 19] on button "Sofia Incorporadora LTDA" at bounding box center [303, 18] width 242 height 25
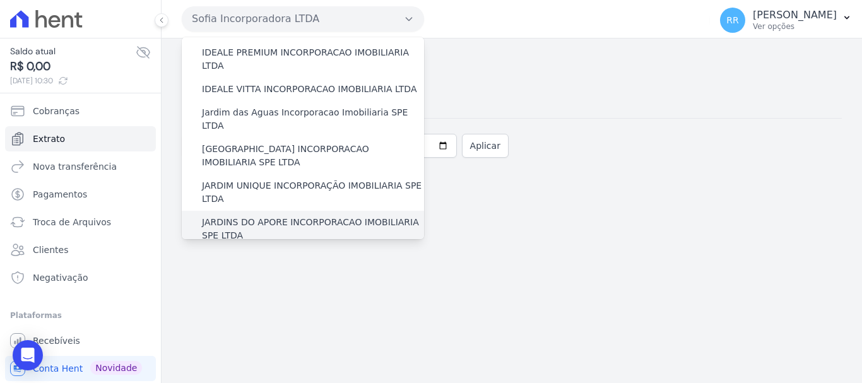
scroll to position [253, 0]
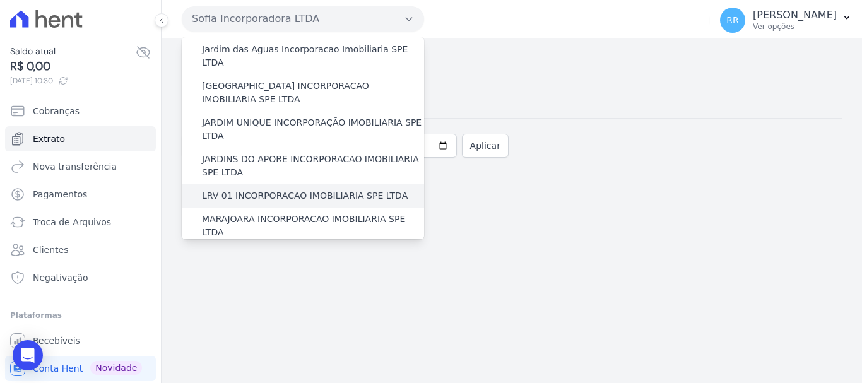
click at [261, 189] on label "LRV 01 INCORPORACAO IMOBILIARIA SPE LTDA" at bounding box center [305, 195] width 206 height 13
click at [0, 0] on input "LRV 01 INCORPORACAO IMOBILIARIA SPE LTDA" at bounding box center [0, 0] width 0 height 0
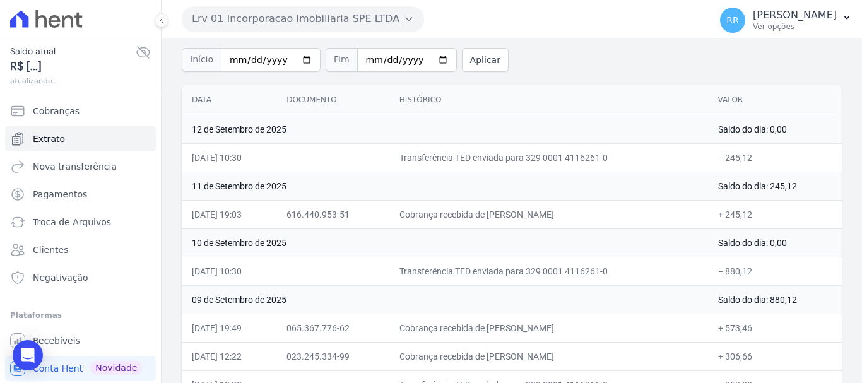
scroll to position [63, 0]
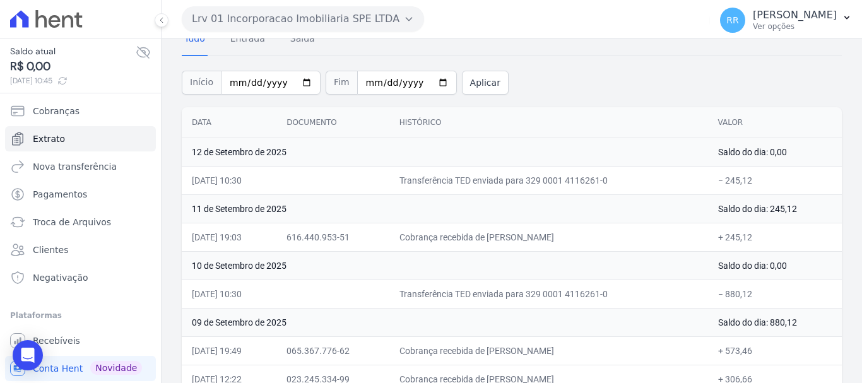
click at [404, 27] on button "Lrv 01 Incorporacao Imobiliaria SPE LTDA" at bounding box center [303, 18] width 242 height 25
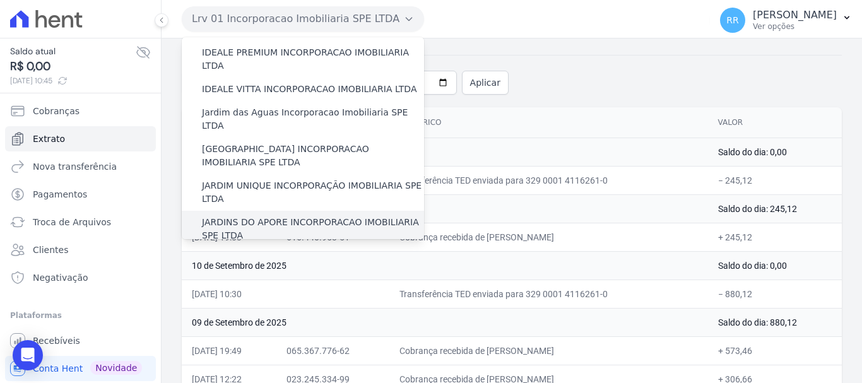
scroll to position [253, 0]
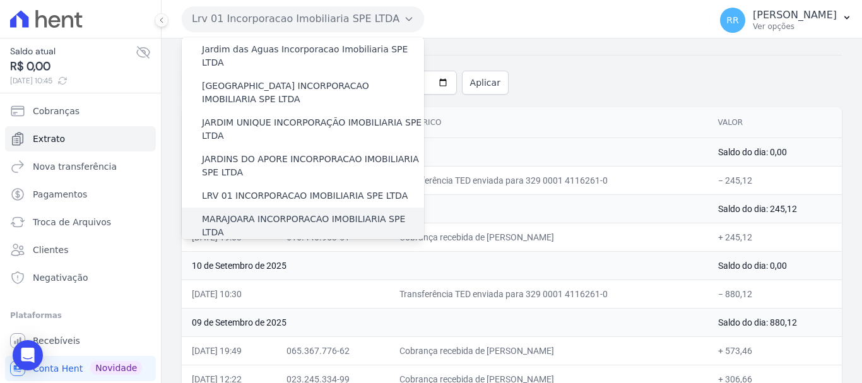
click at [243, 213] on label "MARAJOARA INCORPORACAO IMOBILIARIA SPE LTDA" at bounding box center [313, 226] width 222 height 27
click at [0, 0] on input "MARAJOARA INCORPORACAO IMOBILIARIA SPE LTDA" at bounding box center [0, 0] width 0 height 0
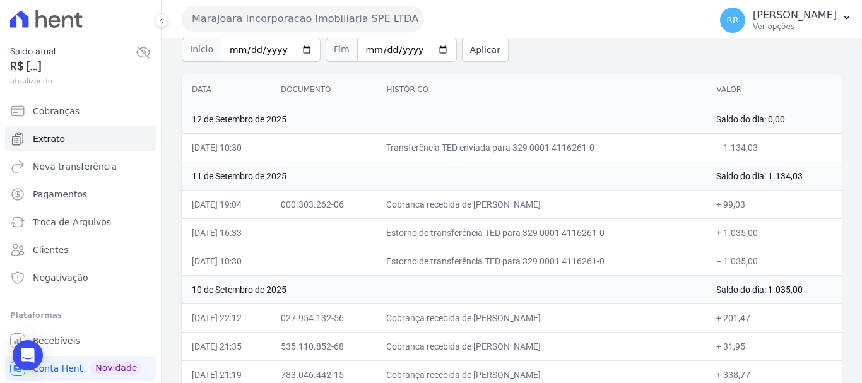
scroll to position [126, 0]
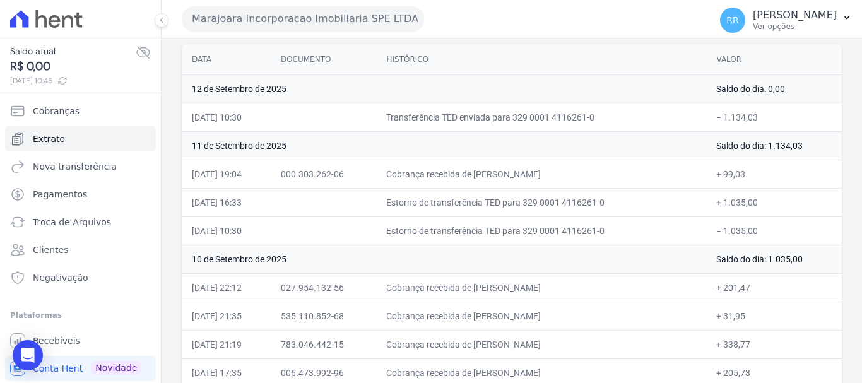
click at [341, 8] on button "Marajoara Incorporacao Imobiliaria SPE LTDA" at bounding box center [303, 18] width 242 height 25
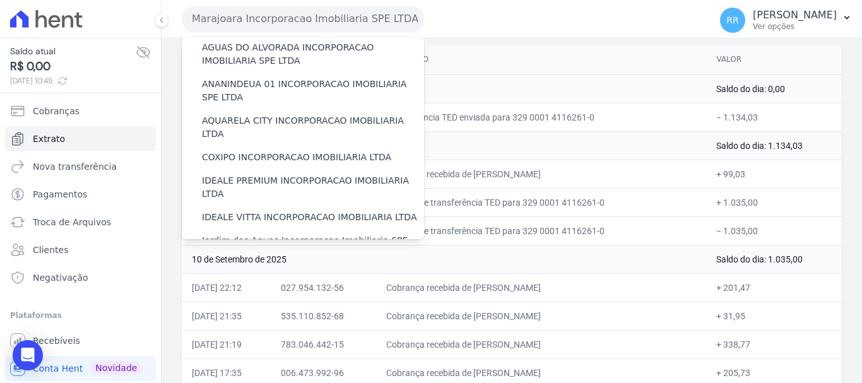
scroll to position [253, 0]
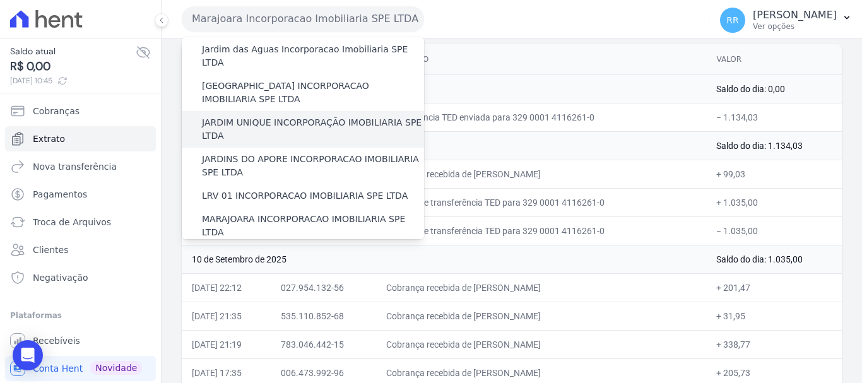
click at [263, 116] on label "JARDIM UNIQUE INCORPORAÇÃO IMOBILIARIA SPE LTDA" at bounding box center [313, 129] width 222 height 27
click at [0, 0] on input "JARDIM UNIQUE INCORPORAÇÃO IMOBILIARIA SPE LTDA" at bounding box center [0, 0] width 0 height 0
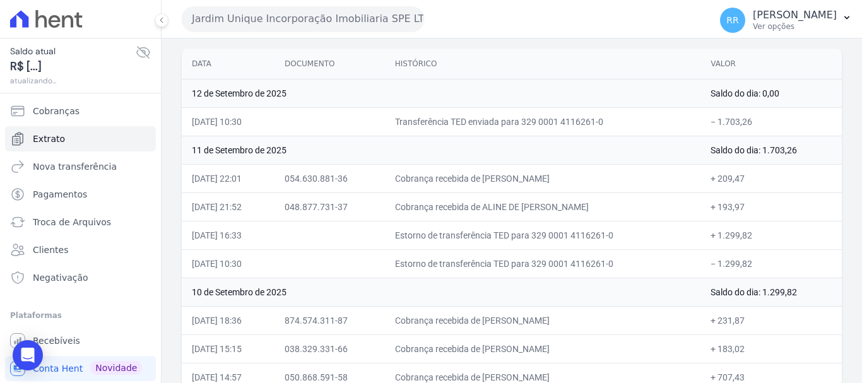
scroll to position [126, 0]
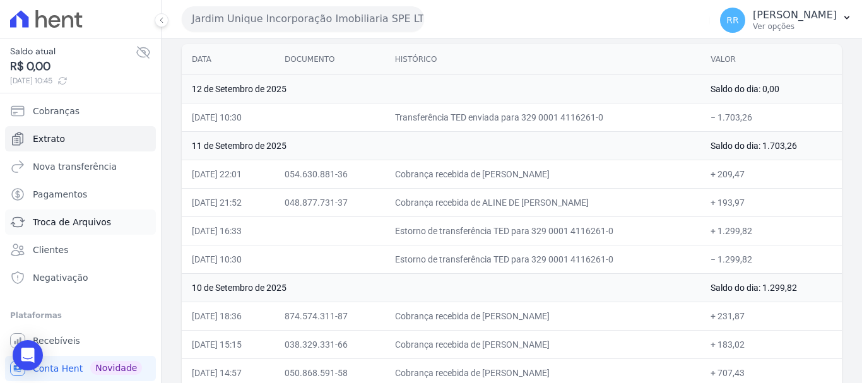
click at [80, 218] on span "Troca de Arquivos" at bounding box center [72, 222] width 78 height 13
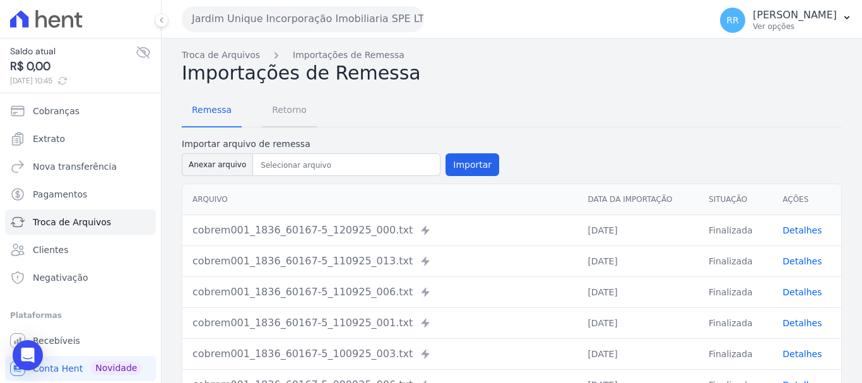
click at [294, 112] on span "Retorno" at bounding box center [290, 109] width 50 height 25
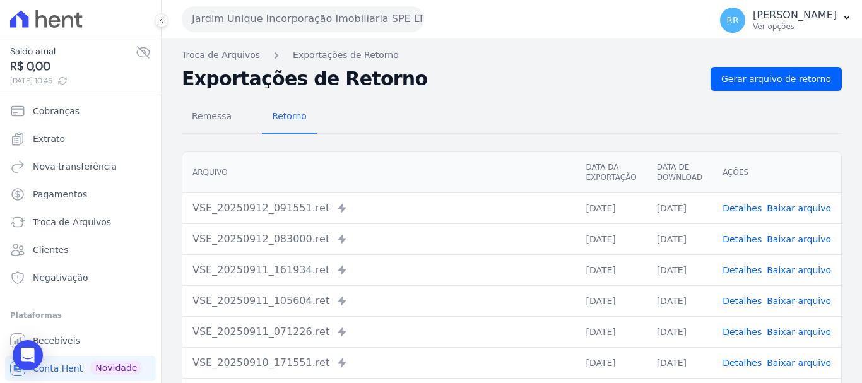
click at [737, 206] on link "Detalhes" at bounding box center [742, 208] width 39 height 10
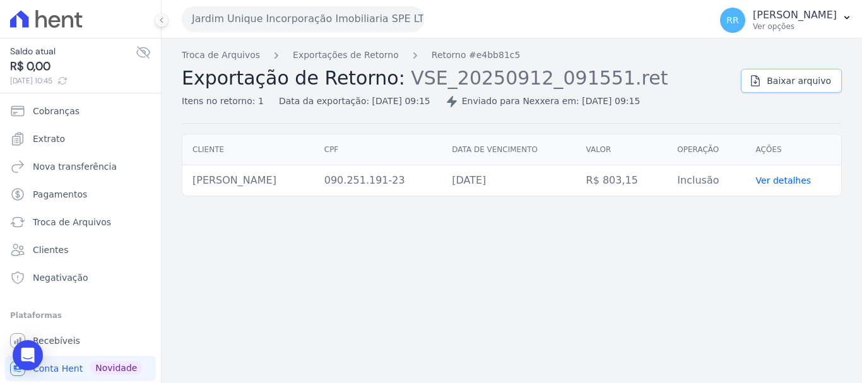
click at [774, 89] on link "Baixar arquivo" at bounding box center [791, 81] width 101 height 24
click at [361, 52] on link "Exportações de Retorno" at bounding box center [346, 55] width 106 height 13
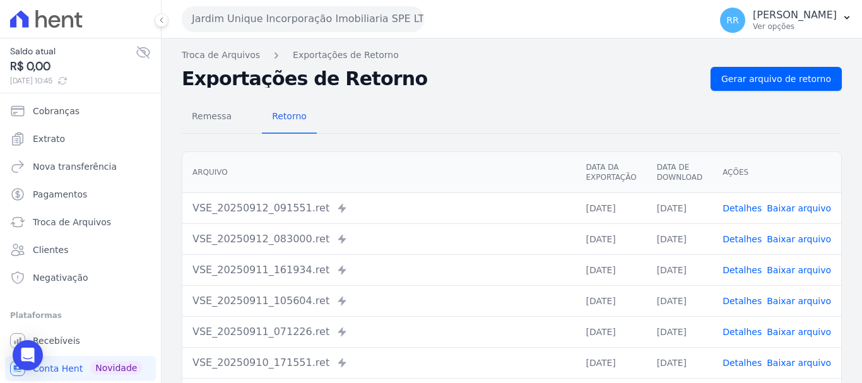
click at [749, 237] on link "Detalhes" at bounding box center [742, 239] width 39 height 10
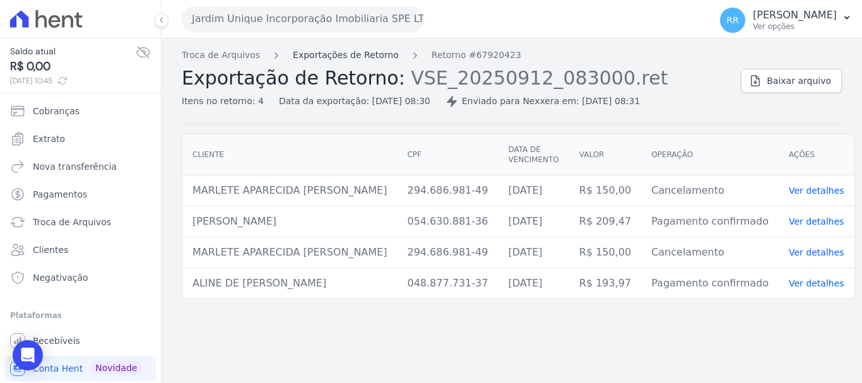
click at [371, 61] on link "Exportações de Retorno" at bounding box center [346, 55] width 106 height 13
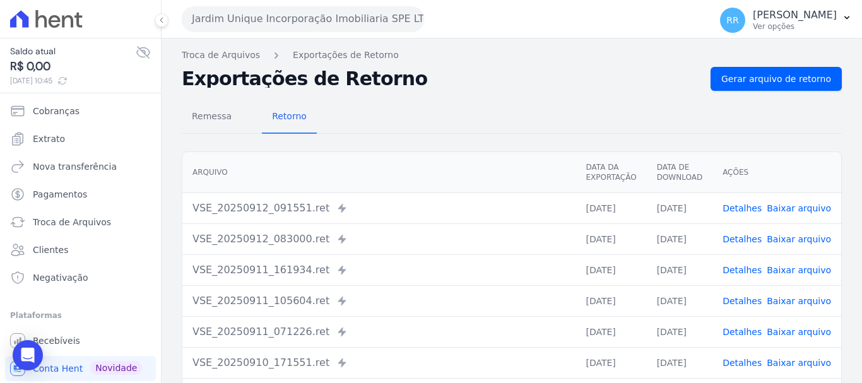
click at [748, 267] on link "Detalhes" at bounding box center [742, 270] width 39 height 10
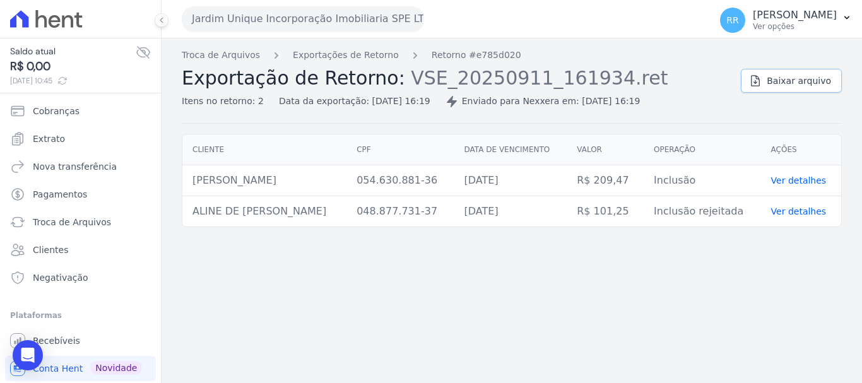
click at [778, 90] on link "Baixar arquivo" at bounding box center [791, 81] width 101 height 24
click at [343, 61] on link "Exportações de Retorno" at bounding box center [346, 55] width 106 height 13
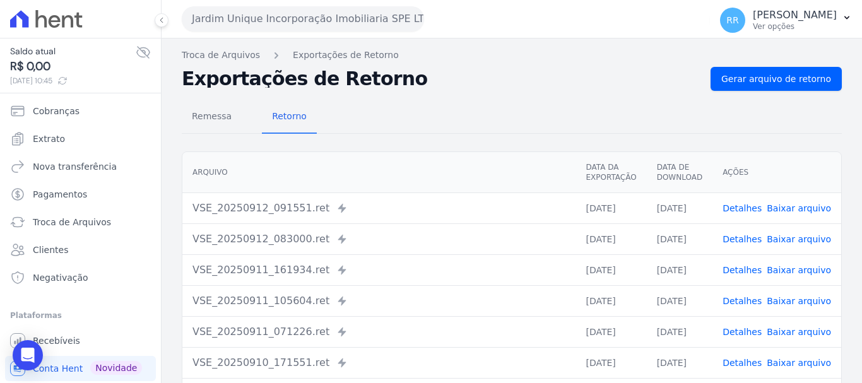
click at [749, 302] on link "Detalhes" at bounding box center [742, 301] width 39 height 10
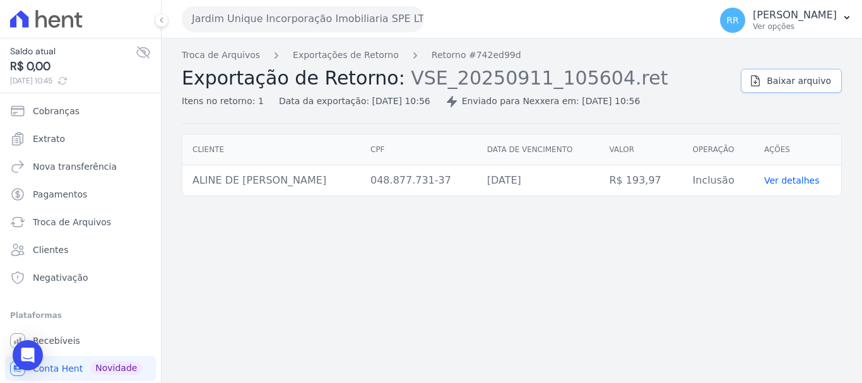
click at [784, 83] on span "Baixar arquivo" at bounding box center [799, 81] width 64 height 13
click at [363, 56] on link "Exportações de Retorno" at bounding box center [346, 55] width 106 height 13
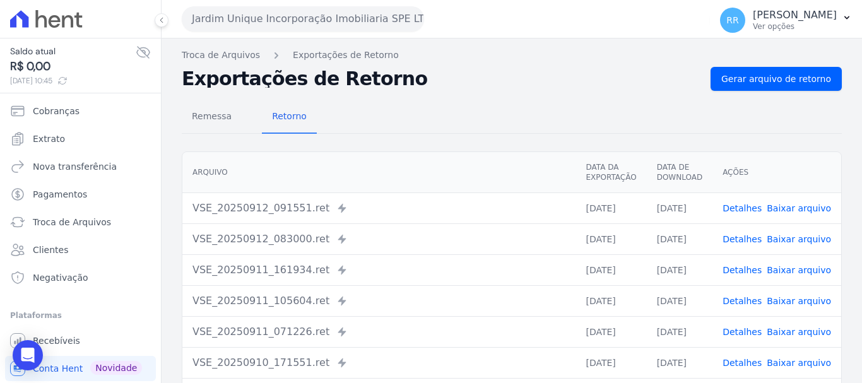
click at [728, 301] on link "Detalhes" at bounding box center [742, 301] width 39 height 10
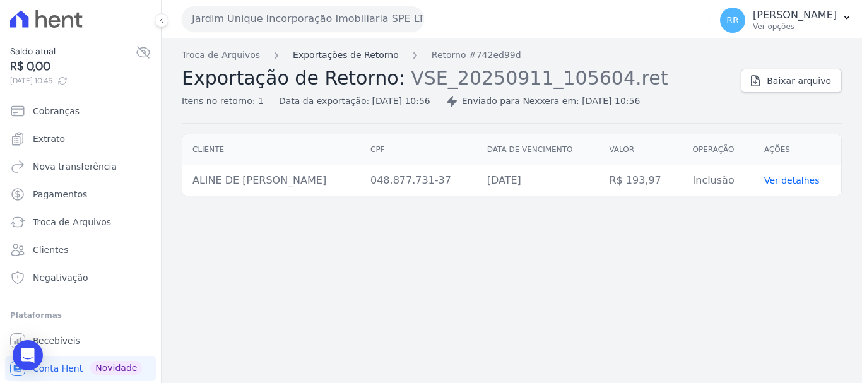
click at [335, 49] on link "Exportações de Retorno" at bounding box center [346, 55] width 106 height 13
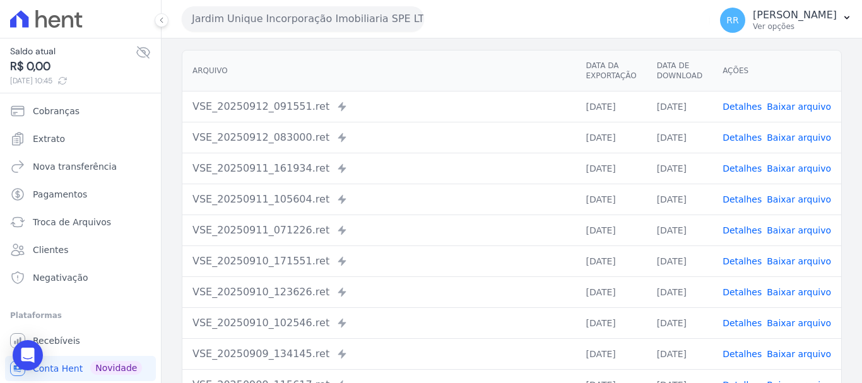
scroll to position [126, 0]
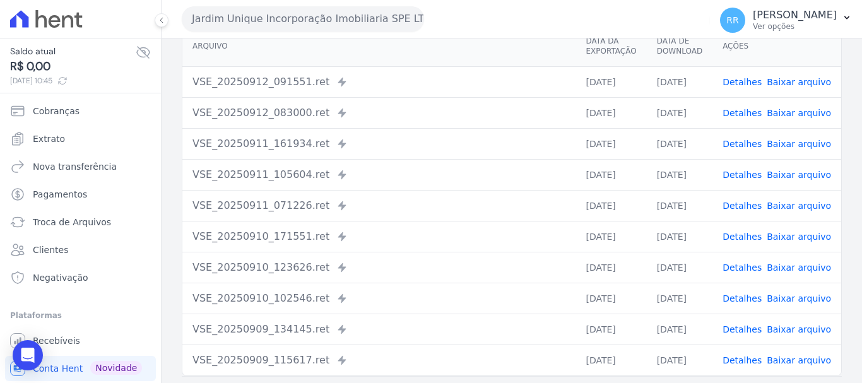
click at [745, 179] on link "Detalhes" at bounding box center [742, 175] width 39 height 10
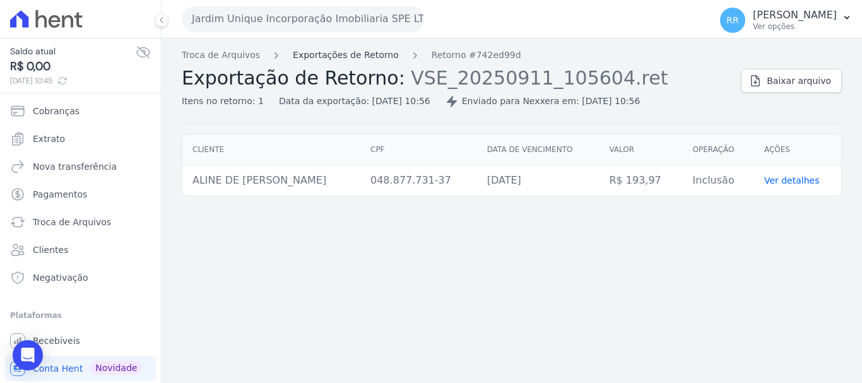
click at [339, 51] on link "Exportações de Retorno" at bounding box center [346, 55] width 106 height 13
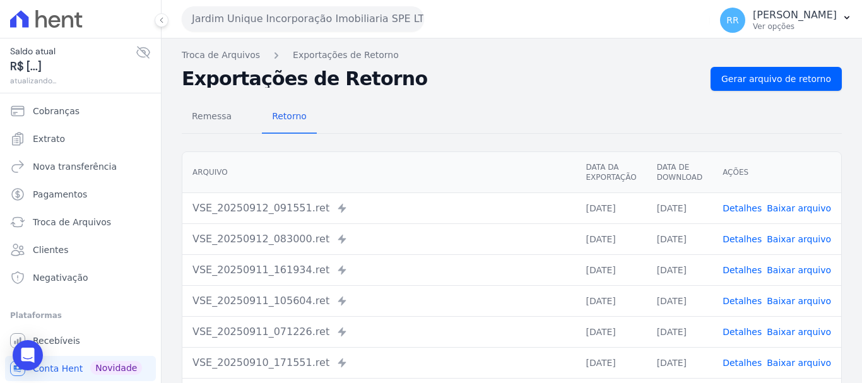
click at [749, 327] on link "Detalhes" at bounding box center [742, 332] width 39 height 10
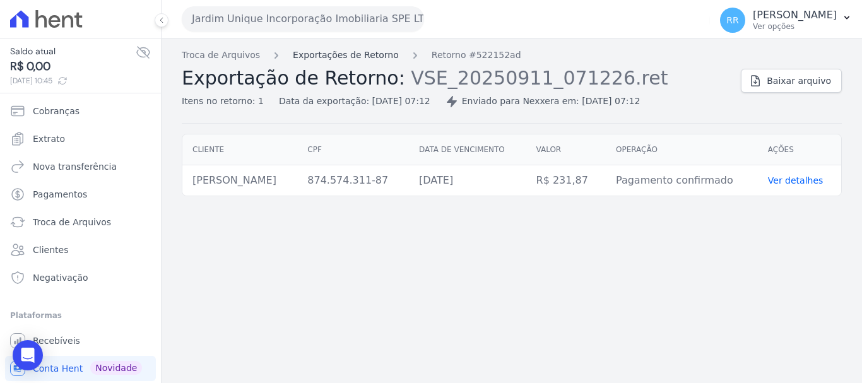
click at [367, 54] on link "Exportações de Retorno" at bounding box center [346, 55] width 106 height 13
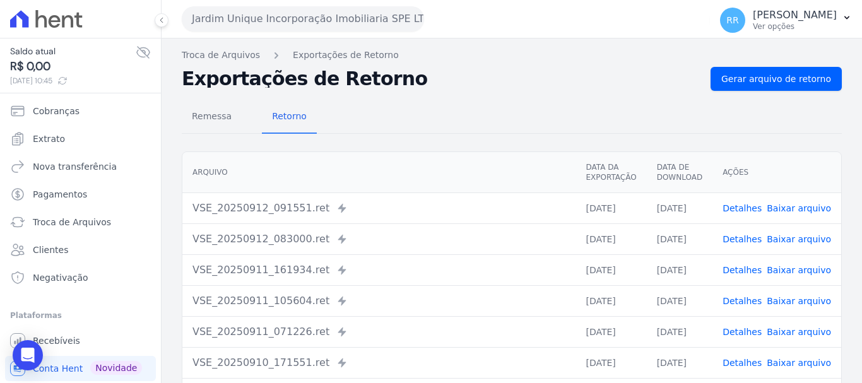
scroll to position [63, 0]
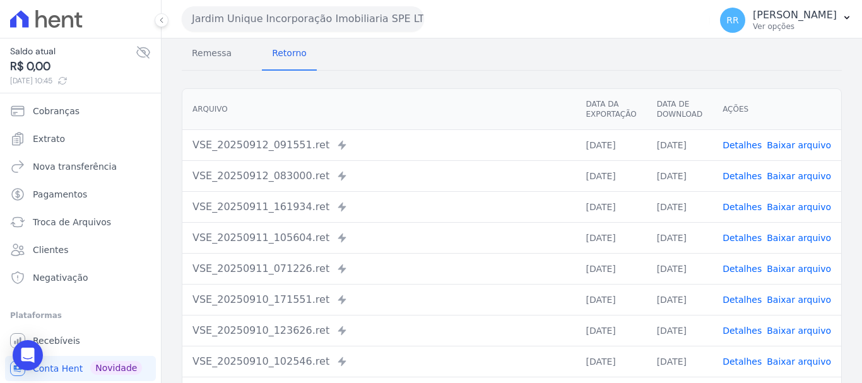
click at [744, 298] on link "Detalhes" at bounding box center [742, 300] width 39 height 10
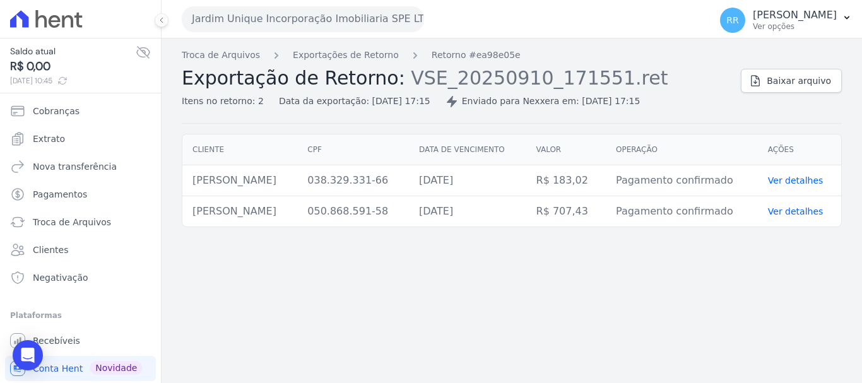
click at [355, 64] on div "Troca de Arquivos Exportações de Retorno Retorno #ea98e05e Exportação de Retorn…" at bounding box center [456, 78] width 549 height 59
click at [357, 56] on link "Exportações de Retorno" at bounding box center [346, 55] width 106 height 13
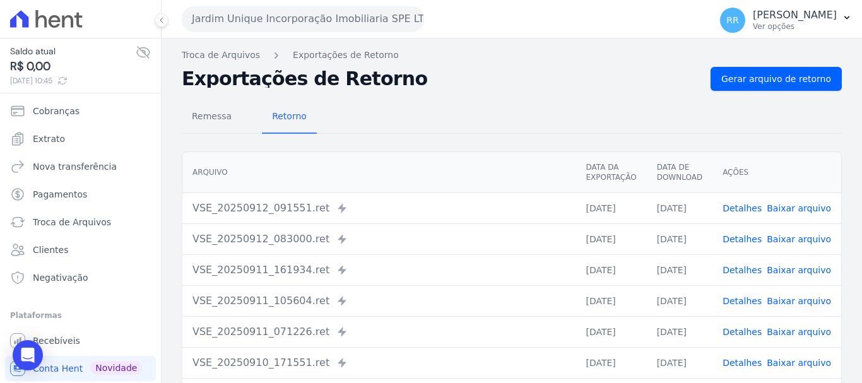
scroll to position [63, 0]
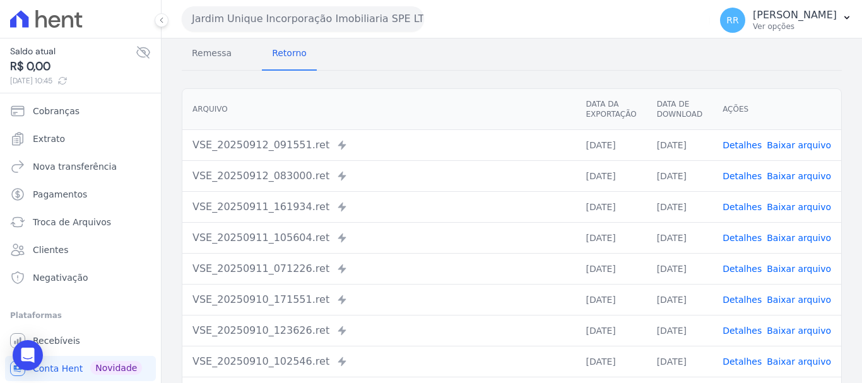
click at [739, 265] on link "Detalhes" at bounding box center [742, 269] width 39 height 10
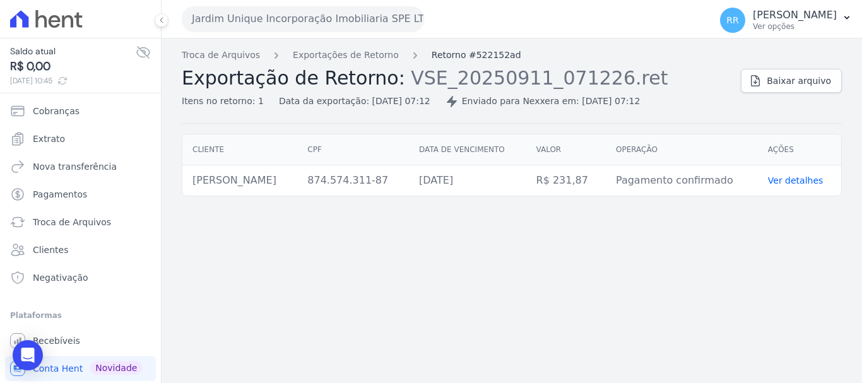
click at [432, 56] on link "Retorno #522152ad" at bounding box center [477, 55] width 90 height 13
click at [372, 57] on link "Exportações de Retorno" at bounding box center [346, 55] width 106 height 13
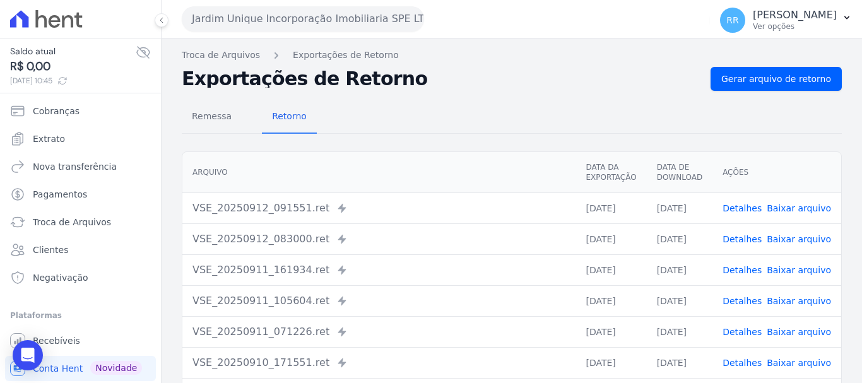
click at [744, 272] on link "Detalhes" at bounding box center [742, 270] width 39 height 10
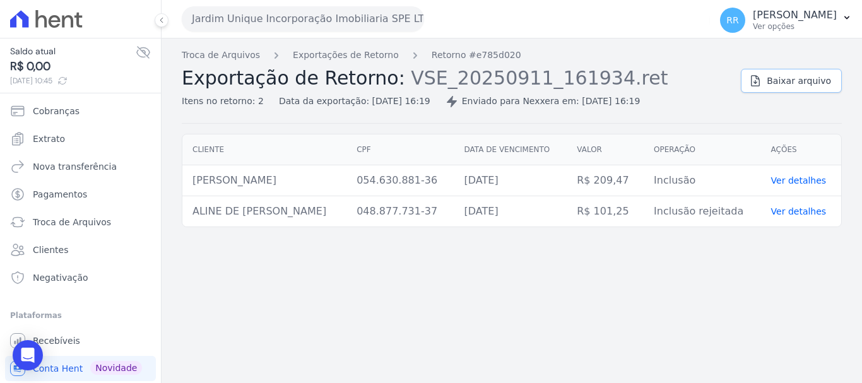
click at [770, 90] on link "Baixar arquivo" at bounding box center [791, 81] width 101 height 24
click at [677, 367] on div "Troca de Arquivos Exportações de Retorno Retorno #e785d020 Exportação de Retorn…" at bounding box center [512, 211] width 701 height 345
click at [793, 83] on span "Baixar arquivo" at bounding box center [799, 81] width 64 height 13
click at [335, 51] on link "Exportações de Retorno" at bounding box center [346, 55] width 106 height 13
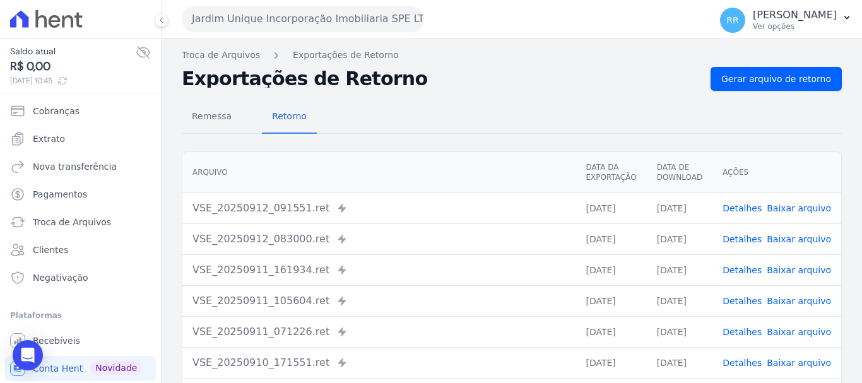
click at [747, 268] on link "Detalhes" at bounding box center [742, 270] width 39 height 10
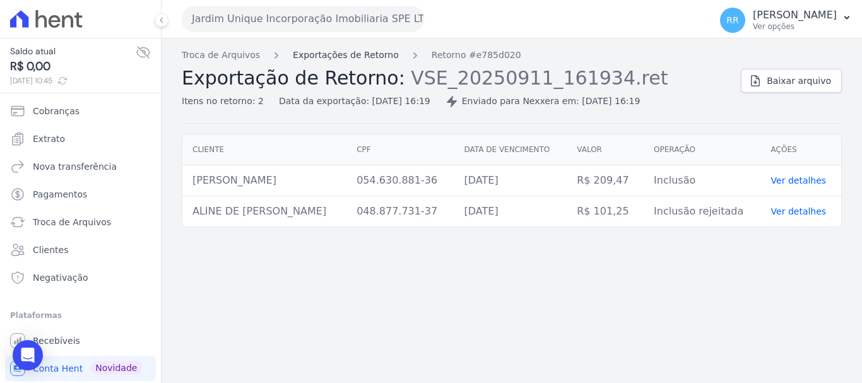
click at [356, 59] on link "Exportações de Retorno" at bounding box center [346, 55] width 106 height 13
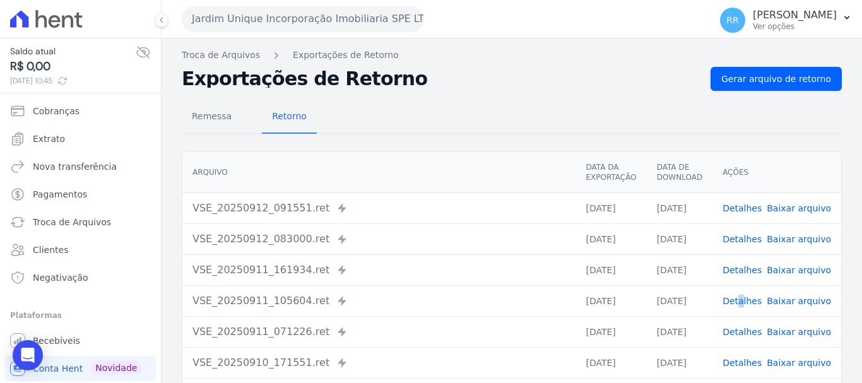
click at [745, 315] on td "Detalhes Baixar arquivo" at bounding box center [777, 300] width 129 height 31
click at [746, 301] on link "Detalhes" at bounding box center [742, 301] width 39 height 10
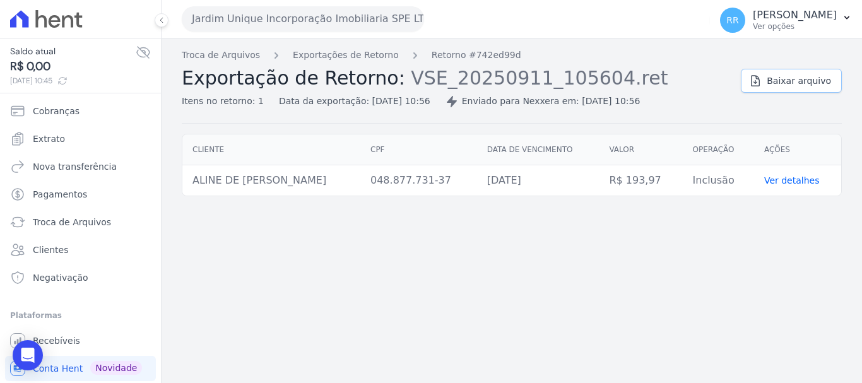
click at [788, 86] on span "Baixar arquivo" at bounding box center [799, 81] width 64 height 13
click at [366, 56] on link "Exportações de Retorno" at bounding box center [346, 55] width 106 height 13
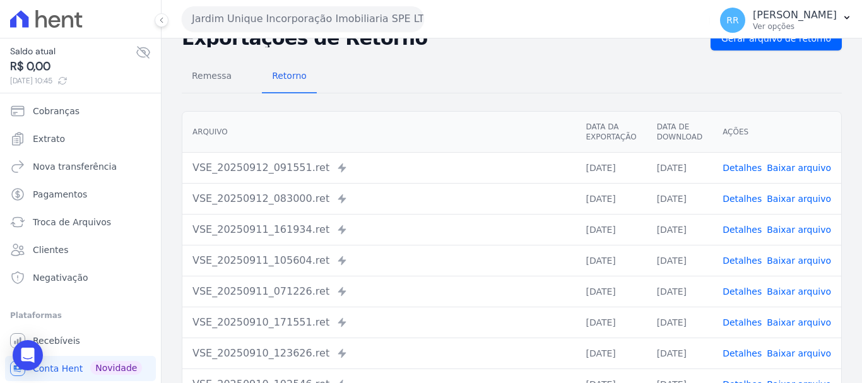
scroll to position [63, 0]
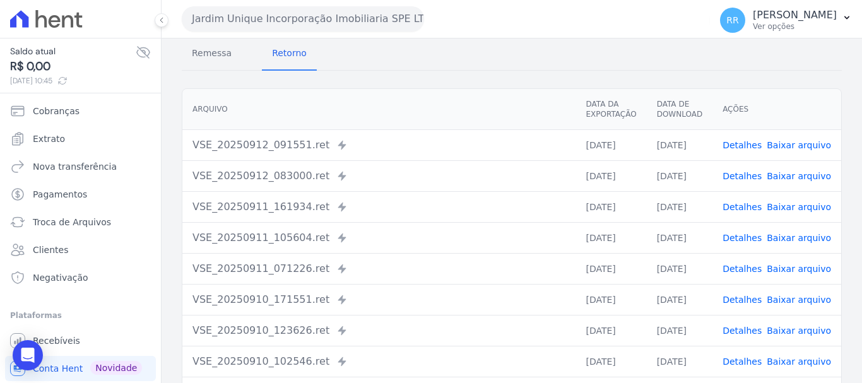
click at [738, 241] on link "Detalhes" at bounding box center [742, 238] width 39 height 10
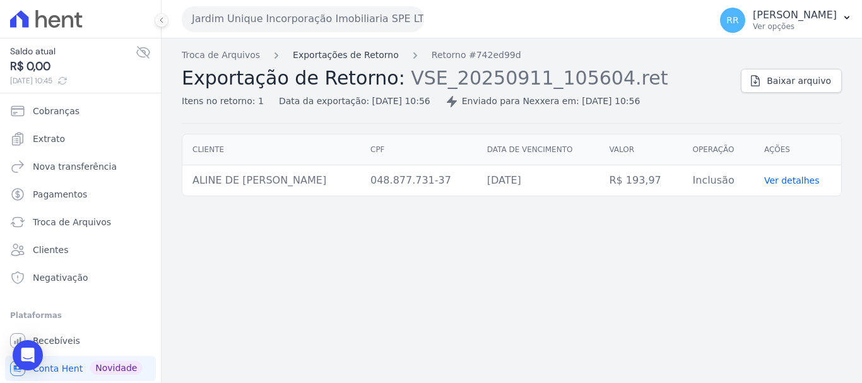
click at [323, 52] on link "Exportações de Retorno" at bounding box center [346, 55] width 106 height 13
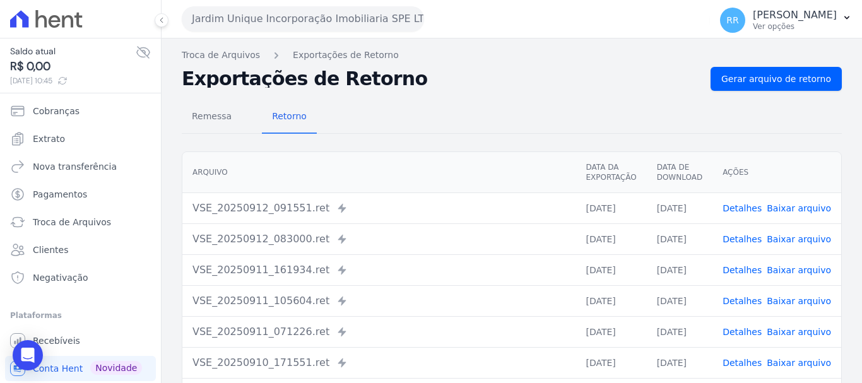
click at [747, 336] on link "Detalhes" at bounding box center [742, 332] width 39 height 10
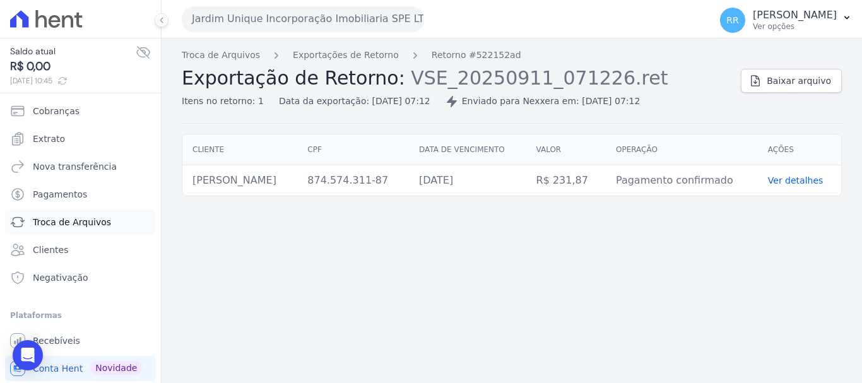
click at [72, 222] on span "Troca de Arquivos" at bounding box center [72, 222] width 78 height 13
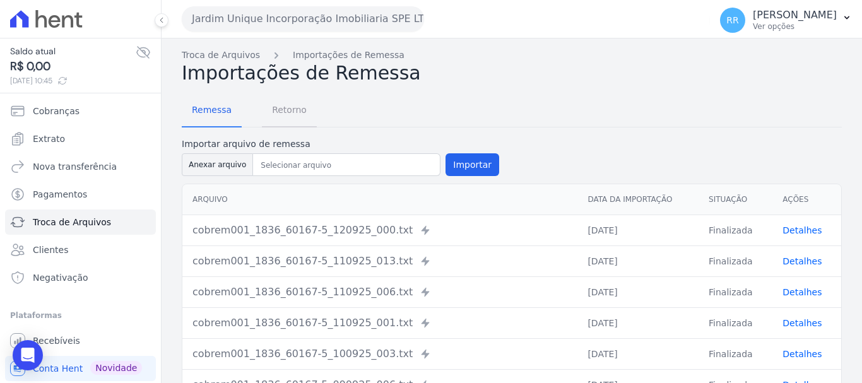
click at [285, 117] on span "Retorno" at bounding box center [290, 109] width 50 height 25
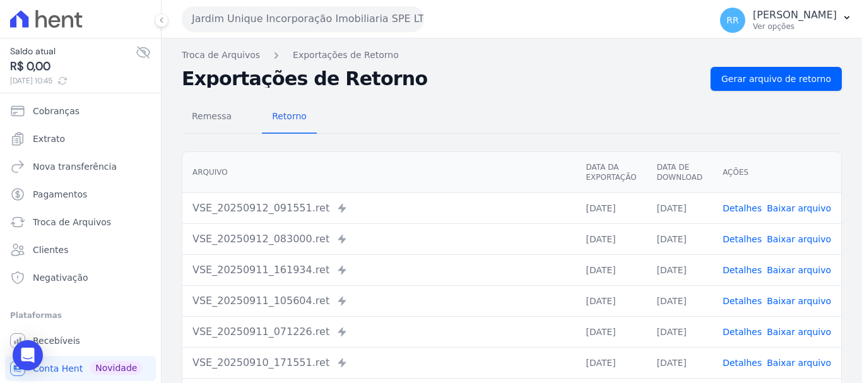
click at [747, 245] on span "Detalhes" at bounding box center [742, 239] width 39 height 13
click at [747, 241] on link "Detalhes" at bounding box center [742, 239] width 39 height 10
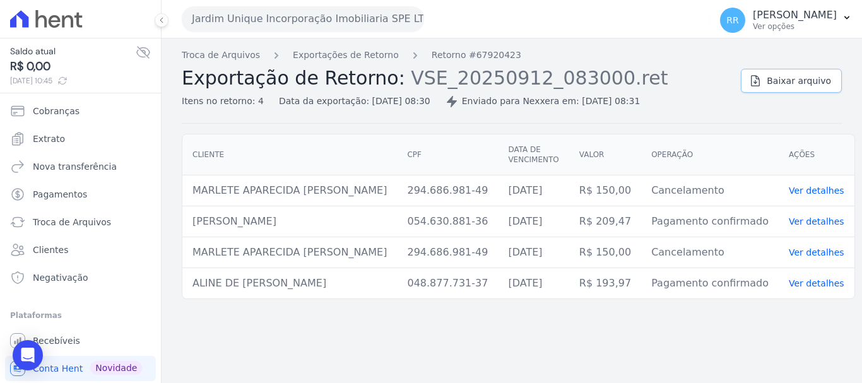
click at [800, 81] on span "Baixar arquivo" at bounding box center [799, 81] width 64 height 13
click at [329, 15] on button "Jardim Unique Incorporação Imobiliaria SPE LTDA" at bounding box center [303, 18] width 242 height 25
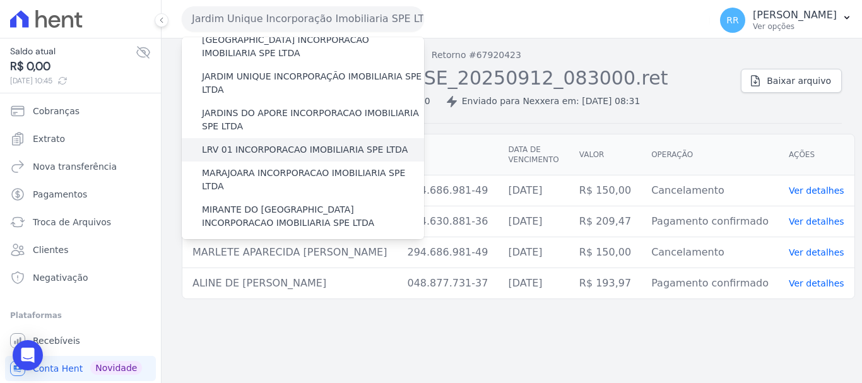
scroll to position [379, 0]
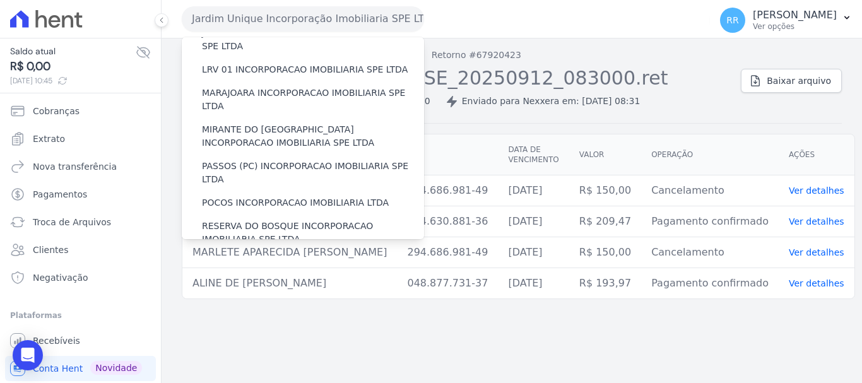
click at [253, 256] on label "RONDONOPOLIS 1 INCORPORAÇÃO IMOBILIÁRIA SPE LTDA" at bounding box center [313, 269] width 222 height 27
click at [0, 0] on input "RONDONOPOLIS 1 INCORPORAÇÃO IMOBILIÁRIA SPE LTDA" at bounding box center [0, 0] width 0 height 0
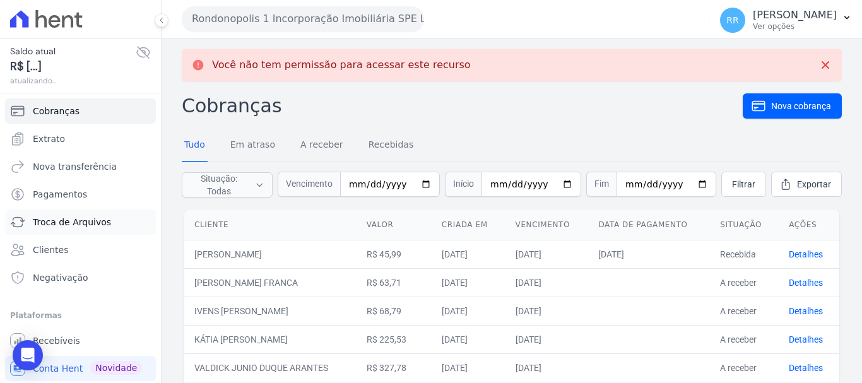
click at [72, 225] on span "Troca de Arquivos" at bounding box center [72, 222] width 78 height 13
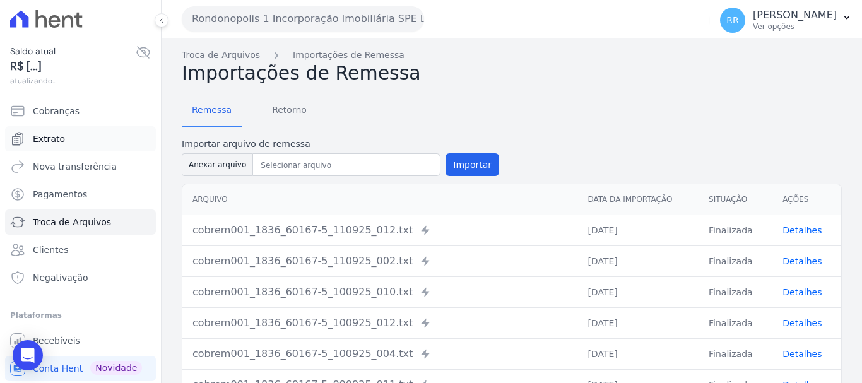
click at [40, 135] on span "Extrato" at bounding box center [49, 139] width 32 height 13
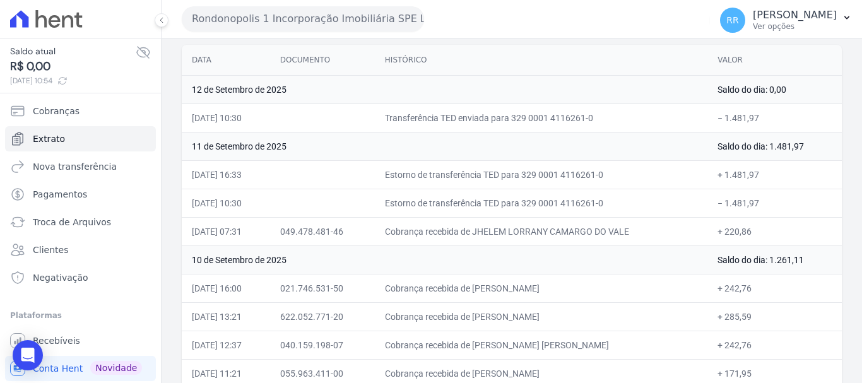
scroll to position [126, 0]
click at [72, 222] on span "Troca de Arquivos" at bounding box center [72, 222] width 78 height 13
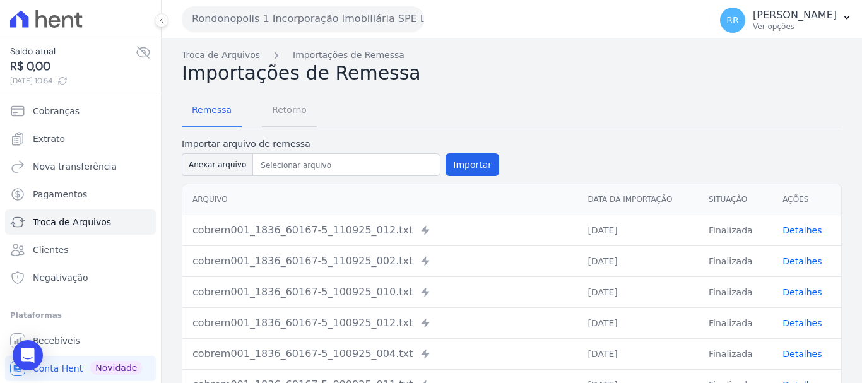
click at [270, 104] on span "Retorno" at bounding box center [290, 109] width 50 height 25
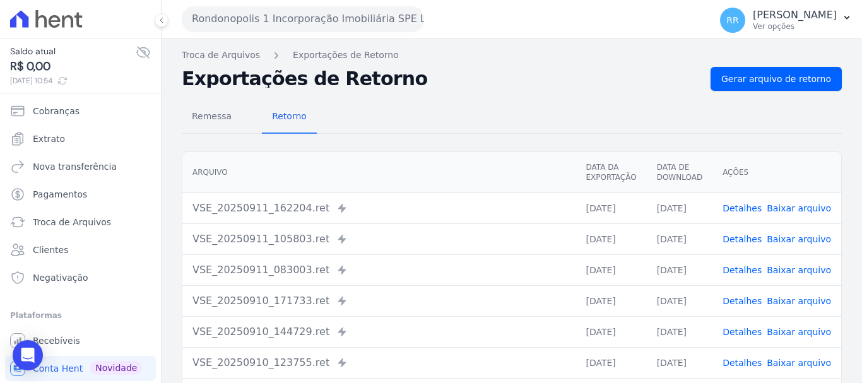
click at [732, 205] on link "Detalhes" at bounding box center [742, 208] width 39 height 10
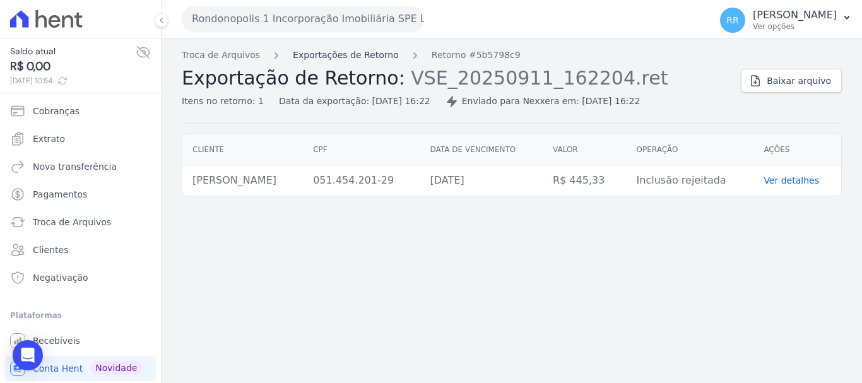
click at [349, 54] on link "Exportações de Retorno" at bounding box center [346, 55] width 106 height 13
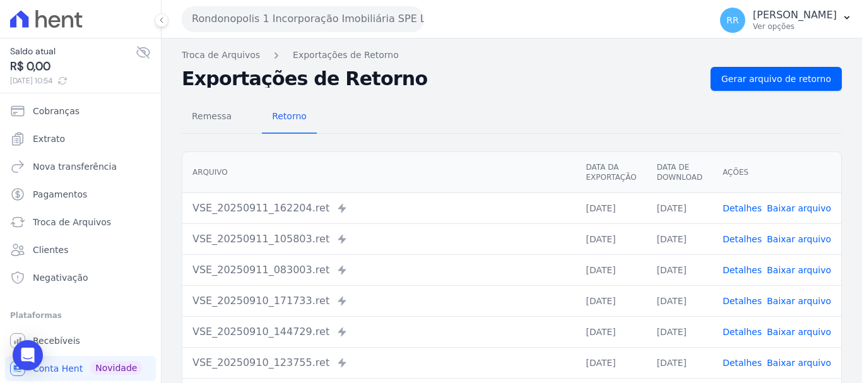
click at [735, 244] on link "Detalhes" at bounding box center [742, 239] width 39 height 10
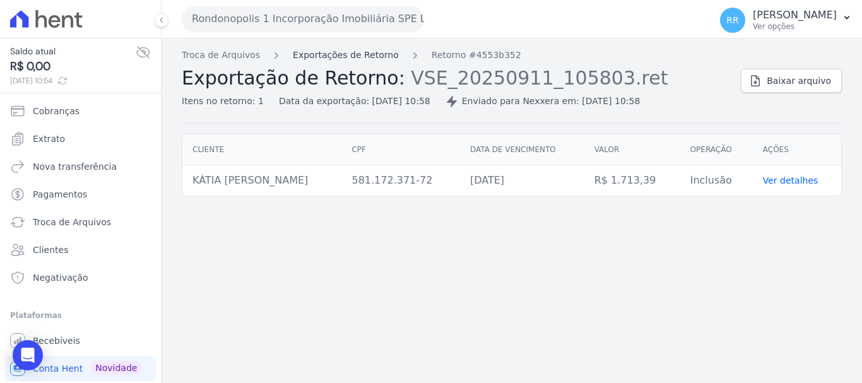
click at [346, 56] on link "Exportações de Retorno" at bounding box center [346, 55] width 106 height 13
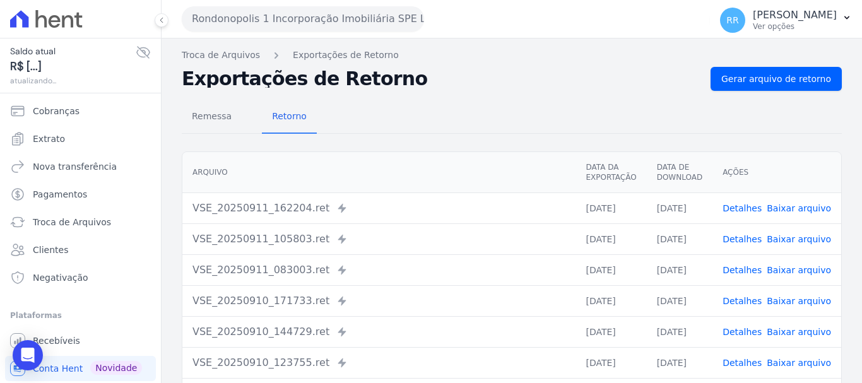
click at [765, 272] on div "Detalhes Baixar arquivo" at bounding box center [777, 270] width 109 height 13
click at [757, 273] on link "Detalhes" at bounding box center [742, 270] width 39 height 10
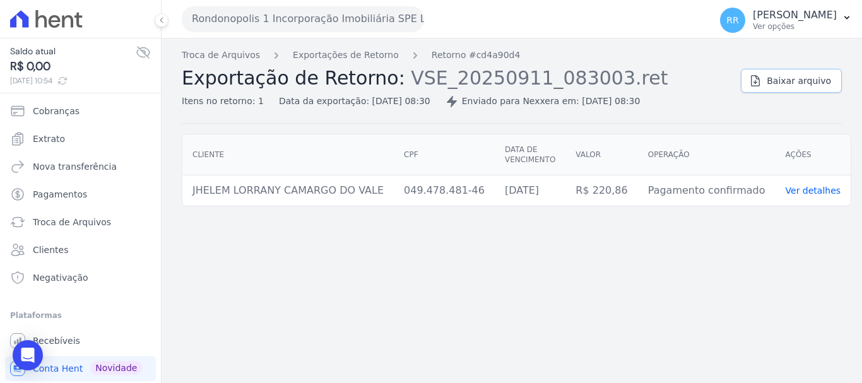
drag, startPoint x: 794, startPoint y: 80, endPoint x: 784, endPoint y: 80, distance: 9.5
click at [794, 80] on span "Baixar arquivo" at bounding box center [799, 81] width 64 height 13
drag, startPoint x: 542, startPoint y: 307, endPoint x: 529, endPoint y: 296, distance: 16.6
click at [542, 307] on div "Troca de Arquivos Exportações de Retorno Retorno #cd4a90d4 Exportação de Retorn…" at bounding box center [512, 211] width 701 height 345
click at [288, 23] on button "Rondonopolis 1 Incorporação Imobiliária SPE LTDA" at bounding box center [303, 18] width 242 height 25
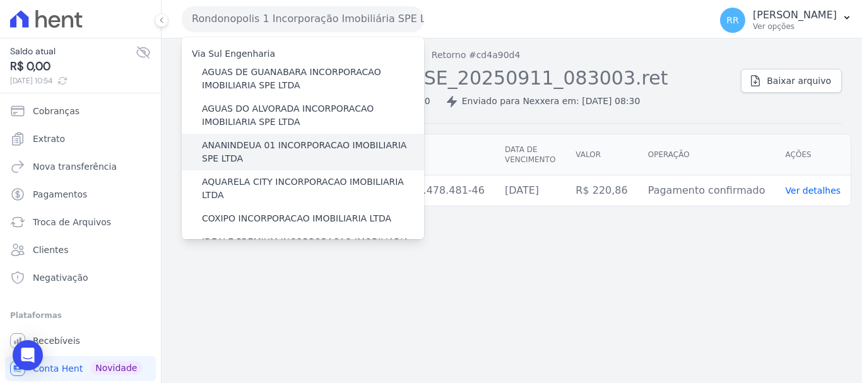
click at [273, 150] on label "ANANINDEUA 01 INCORPORACAO IMOBILIARIA SPE LTDA" at bounding box center [313, 152] width 222 height 27
click at [0, 0] on input "ANANINDEUA 01 INCORPORACAO IMOBILIARIA SPE LTDA" at bounding box center [0, 0] width 0 height 0
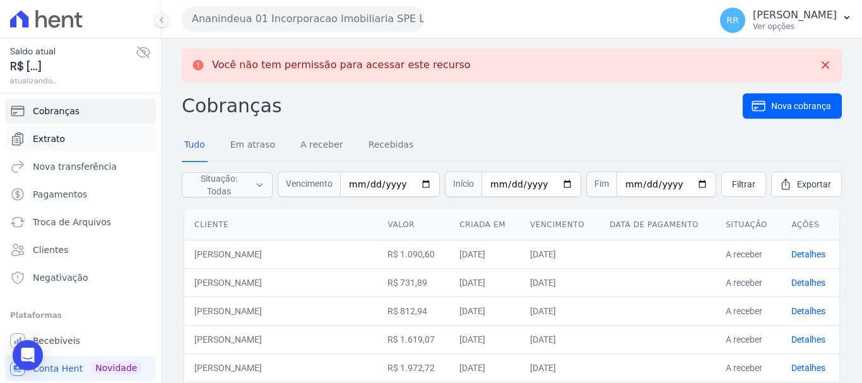
click at [52, 148] on link "Extrato" at bounding box center [80, 138] width 151 height 25
click at [45, 134] on span "Extrato" at bounding box center [49, 139] width 32 height 13
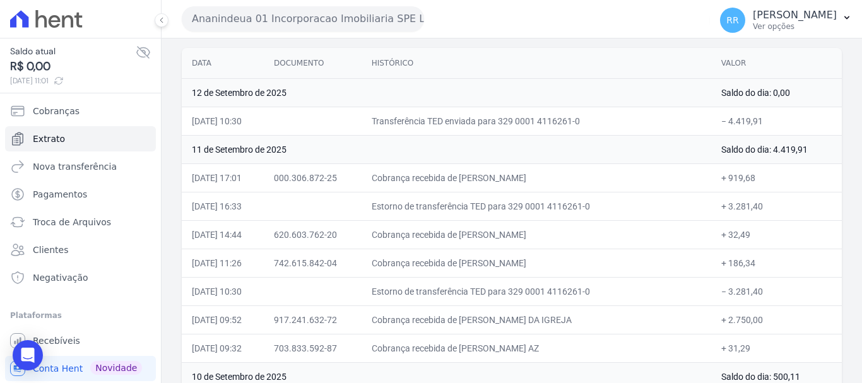
scroll to position [189, 0]
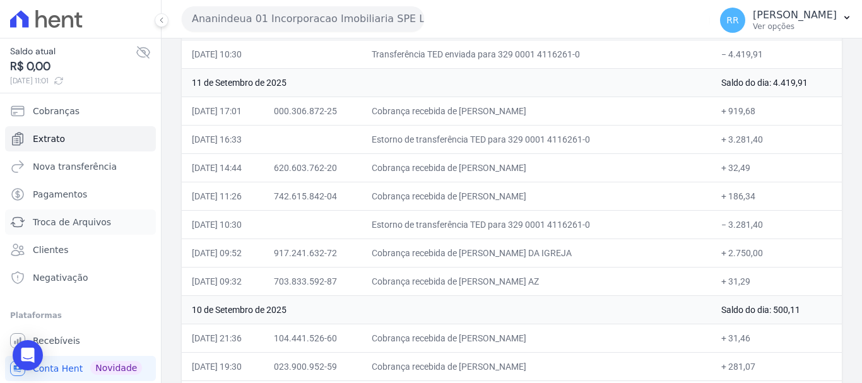
drag, startPoint x: 71, startPoint y: 221, endPoint x: 165, endPoint y: 191, distance: 98.2
click at [71, 221] on span "Troca de Arquivos" at bounding box center [72, 222] width 78 height 13
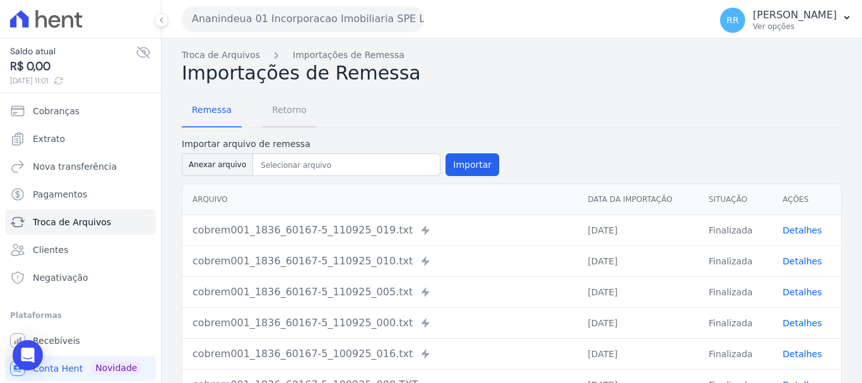
click at [271, 112] on span "Retorno" at bounding box center [290, 109] width 50 height 25
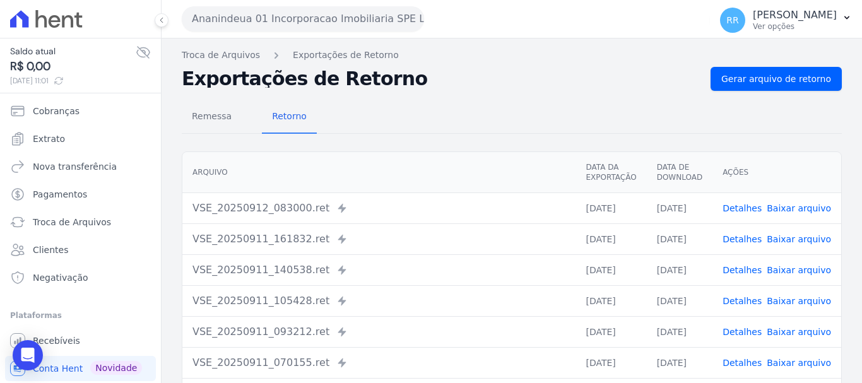
click at [745, 239] on link "Detalhes" at bounding box center [742, 239] width 39 height 10
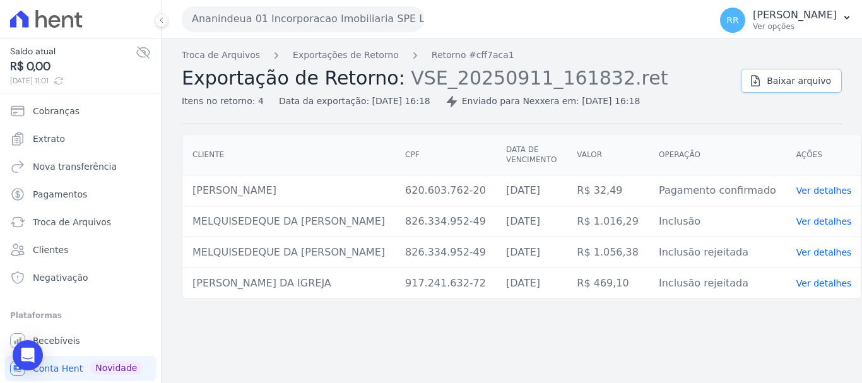
click at [792, 81] on span "Baixar arquivo" at bounding box center [799, 81] width 64 height 13
click at [371, 54] on link "Exportações de Retorno" at bounding box center [346, 55] width 106 height 13
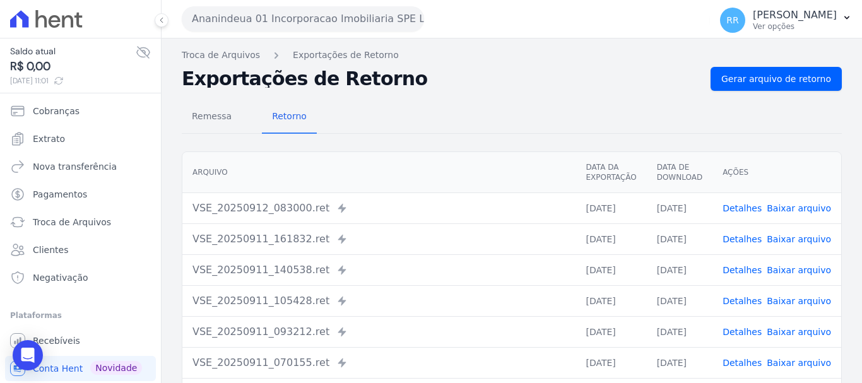
click at [742, 242] on link "Detalhes" at bounding box center [742, 239] width 39 height 10
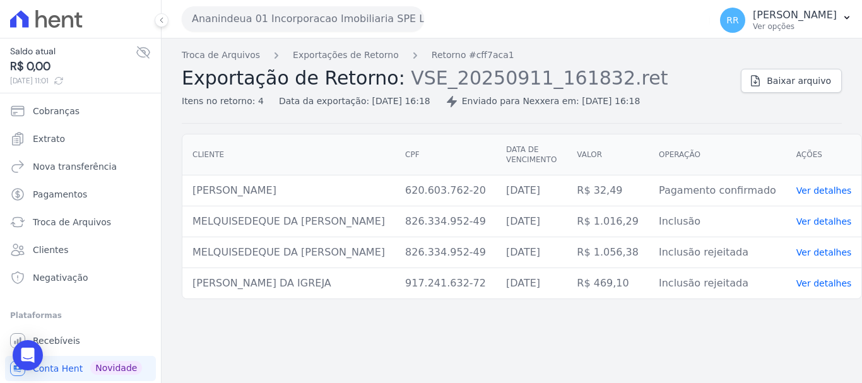
click at [367, 62] on div "Troca de Arquivos Exportações de Retorno Retorno #cff7aca1 Exportação de Retorn…" at bounding box center [456, 78] width 549 height 59
click at [350, 57] on link "Exportações de Retorno" at bounding box center [346, 55] width 106 height 13
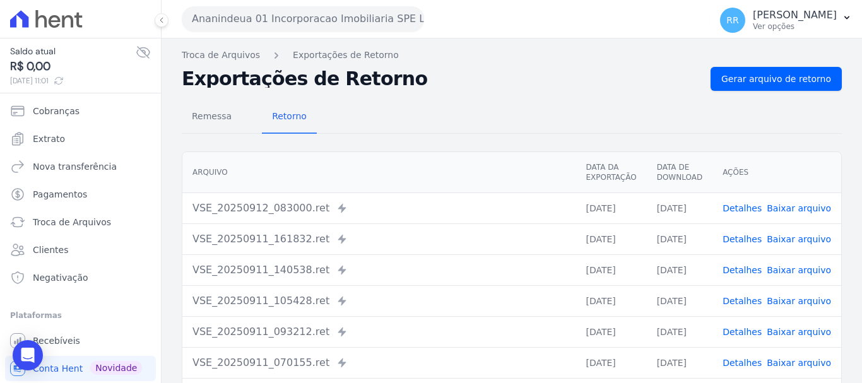
click at [756, 272] on link "Detalhes" at bounding box center [742, 270] width 39 height 10
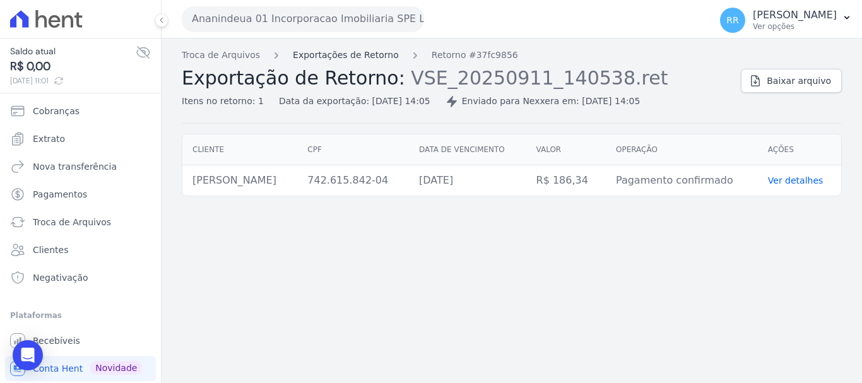
click at [346, 54] on link "Exportações de Retorno" at bounding box center [346, 55] width 106 height 13
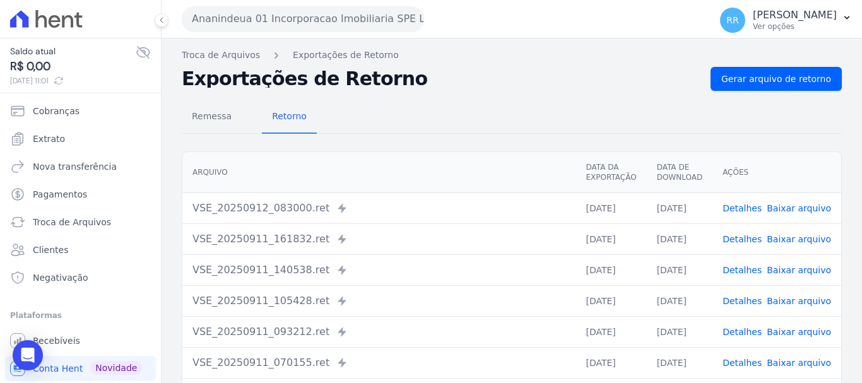
click at [749, 299] on link "Detalhes" at bounding box center [742, 301] width 39 height 10
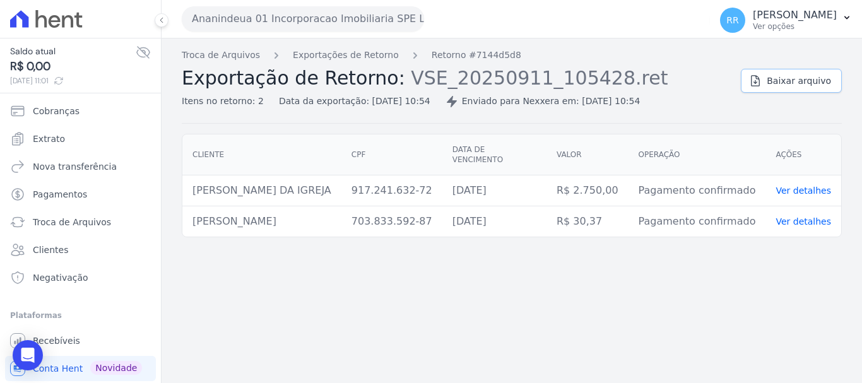
click at [819, 85] on span "Baixar arquivo" at bounding box center [799, 81] width 64 height 13
click at [55, 133] on span "Extrato" at bounding box center [49, 139] width 32 height 13
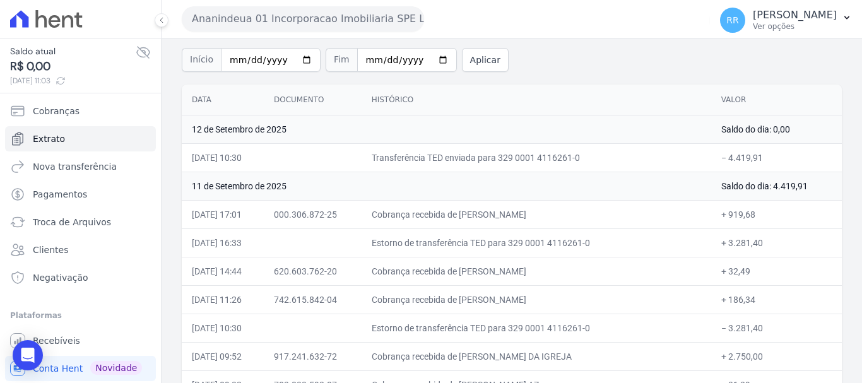
scroll to position [126, 0]
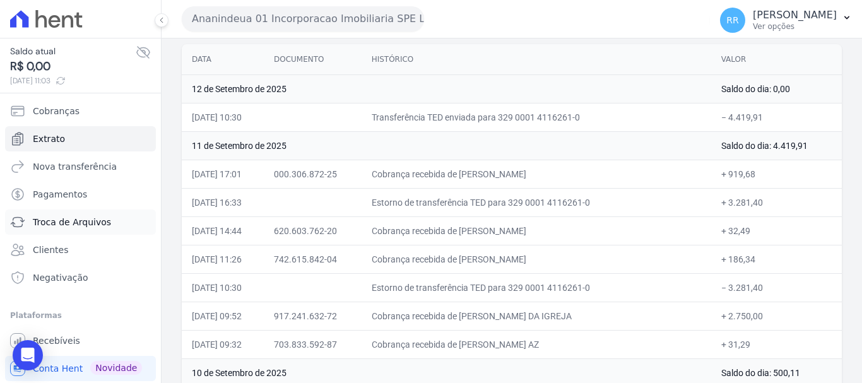
click at [55, 228] on span "Troca de Arquivos" at bounding box center [72, 222] width 78 height 13
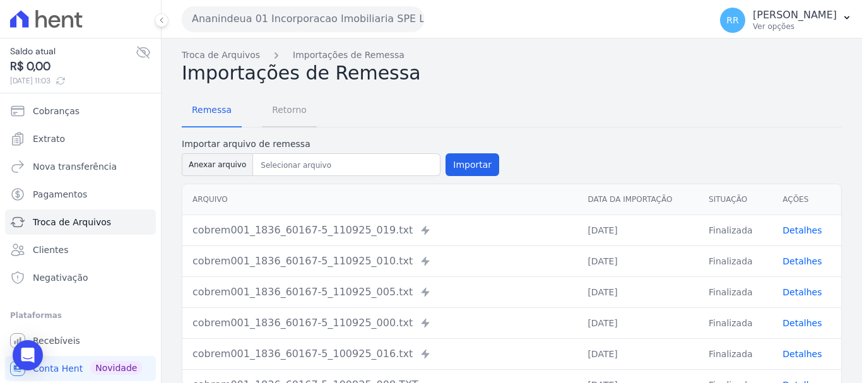
click at [292, 111] on span "Retorno" at bounding box center [290, 109] width 50 height 25
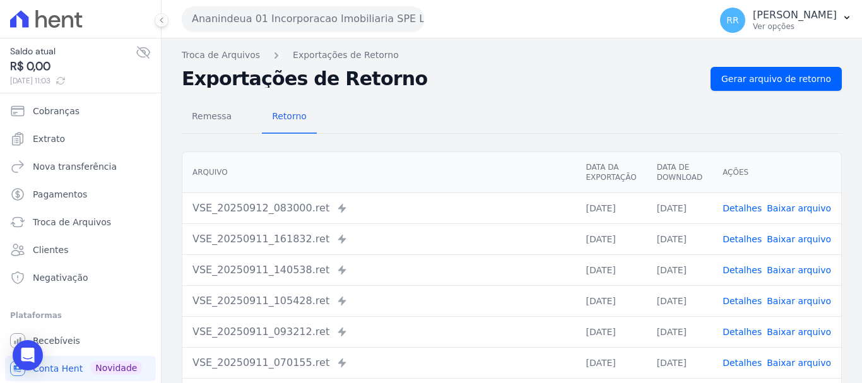
click at [687, 334] on td "[DATE]" at bounding box center [680, 331] width 66 height 31
click at [751, 328] on link "Detalhes" at bounding box center [742, 332] width 39 height 10
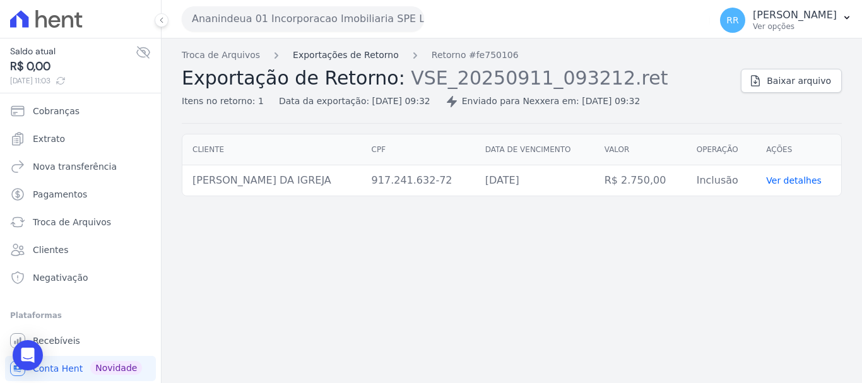
click at [371, 54] on link "Exportações de Retorno" at bounding box center [346, 55] width 106 height 13
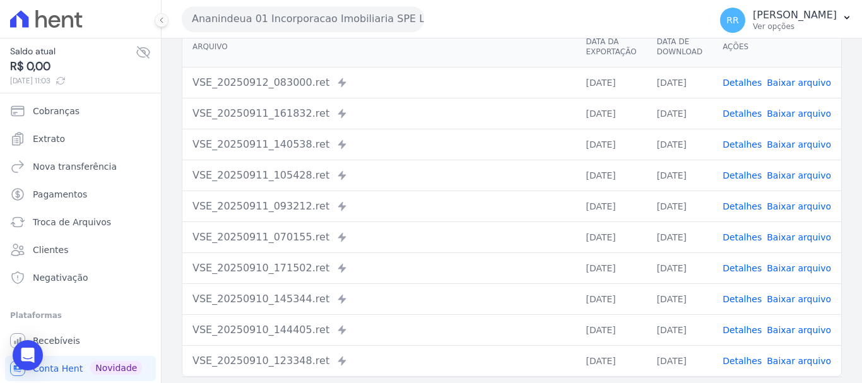
scroll to position [126, 0]
click at [737, 243] on td "Detalhes Baixar arquivo" at bounding box center [777, 236] width 129 height 31
click at [738, 239] on link "Detalhes" at bounding box center [742, 237] width 39 height 10
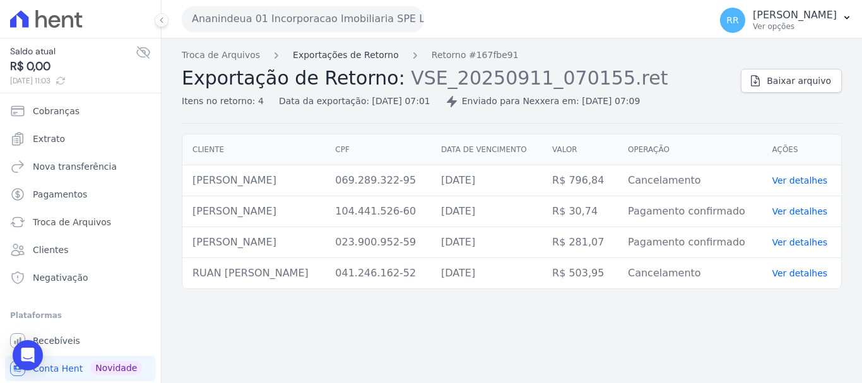
click at [360, 52] on link "Exportações de Retorno" at bounding box center [346, 55] width 106 height 13
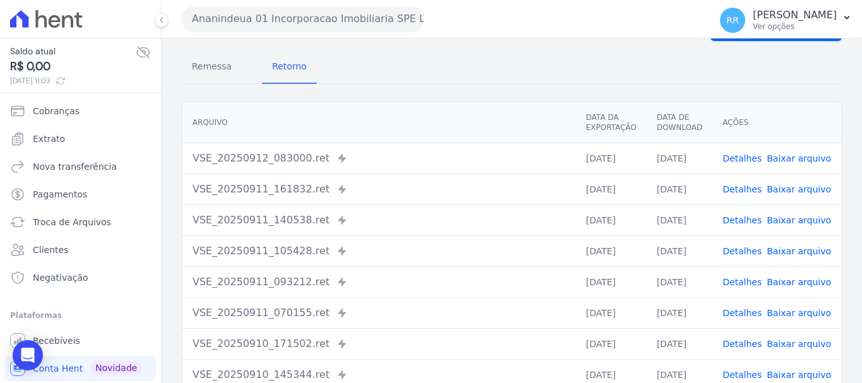
scroll to position [126, 0]
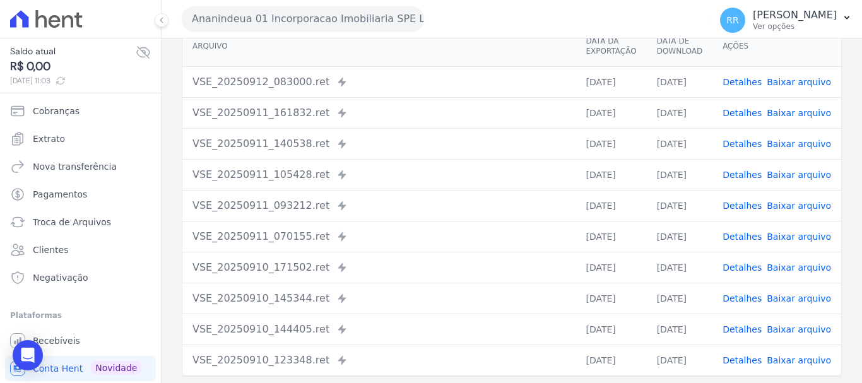
click at [759, 205] on link "Detalhes" at bounding box center [742, 206] width 39 height 10
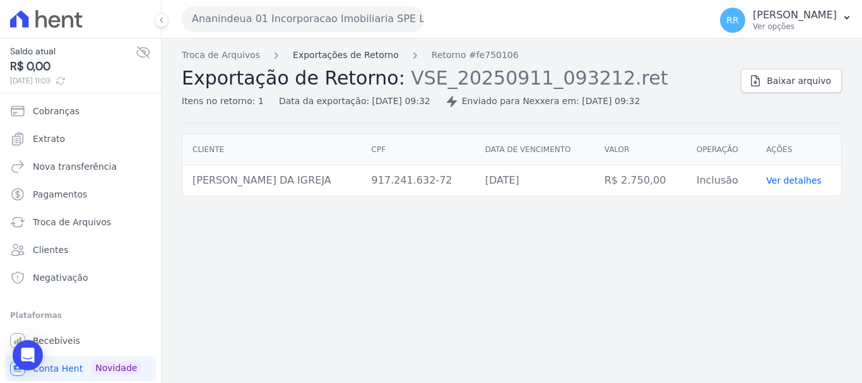
click at [350, 56] on link "Exportações de Retorno" at bounding box center [346, 55] width 106 height 13
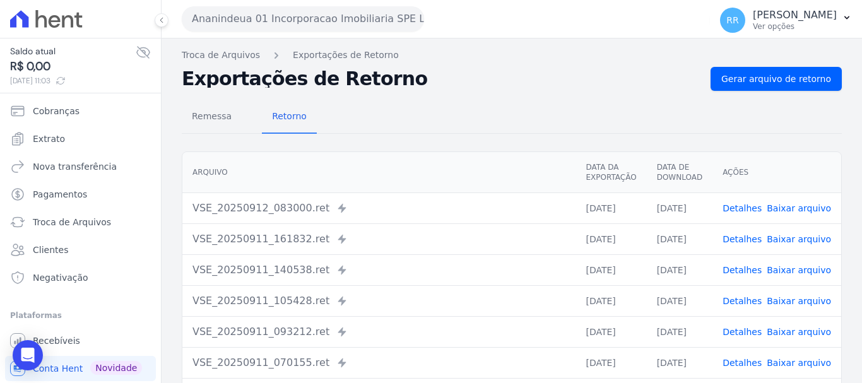
click at [751, 299] on link "Detalhes" at bounding box center [742, 301] width 39 height 10
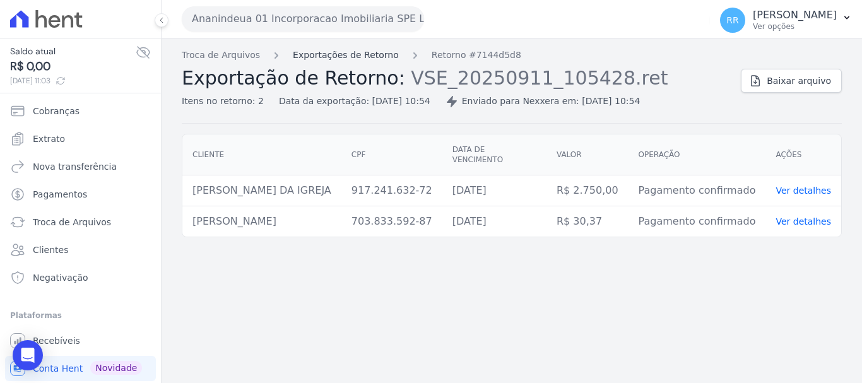
click at [363, 56] on link "Exportações de Retorno" at bounding box center [346, 55] width 106 height 13
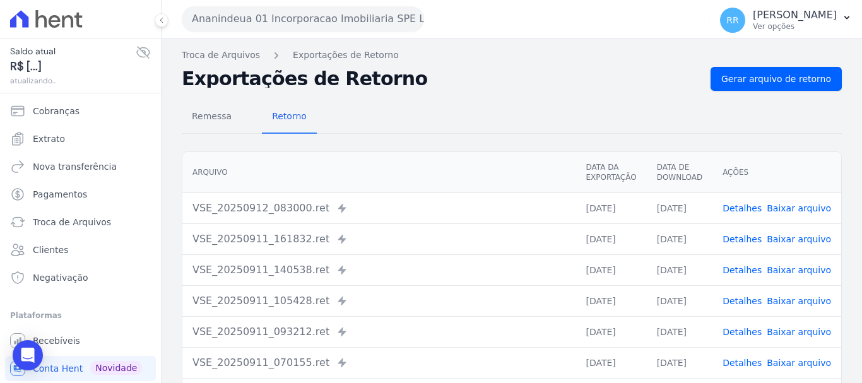
click at [741, 268] on link "Detalhes" at bounding box center [742, 270] width 39 height 10
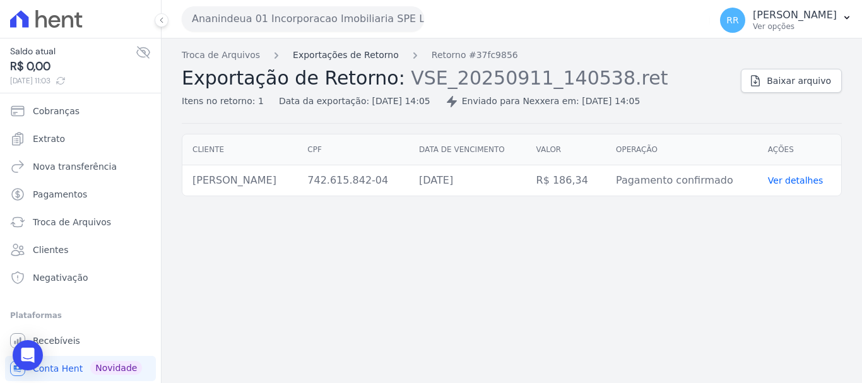
click at [373, 54] on link "Exportações de Retorno" at bounding box center [346, 55] width 106 height 13
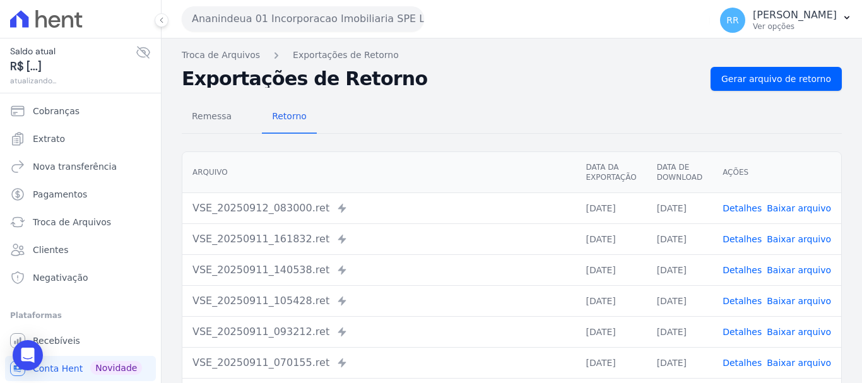
click at [744, 239] on link "Detalhes" at bounding box center [742, 239] width 39 height 10
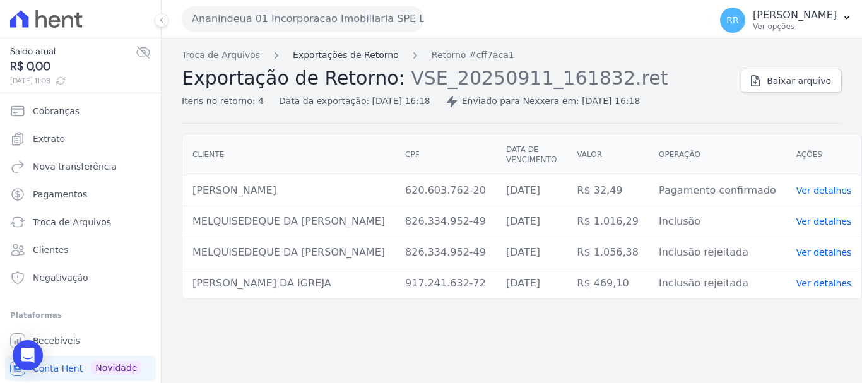
click at [354, 52] on link "Exportações de Retorno" at bounding box center [346, 55] width 106 height 13
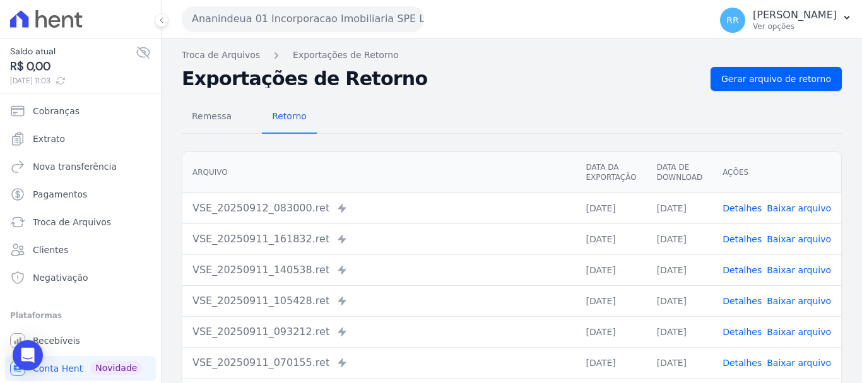
click at [751, 206] on link "Detalhes" at bounding box center [742, 208] width 39 height 10
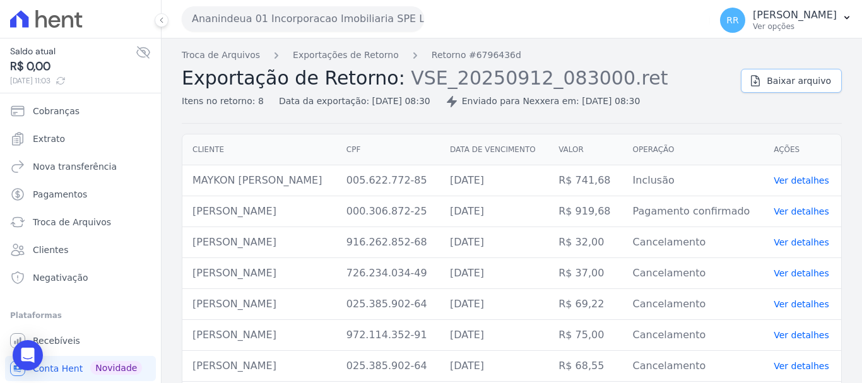
click at [797, 89] on link "Baixar arquivo" at bounding box center [791, 81] width 101 height 24
